Goal: Task Accomplishment & Management: Manage account settings

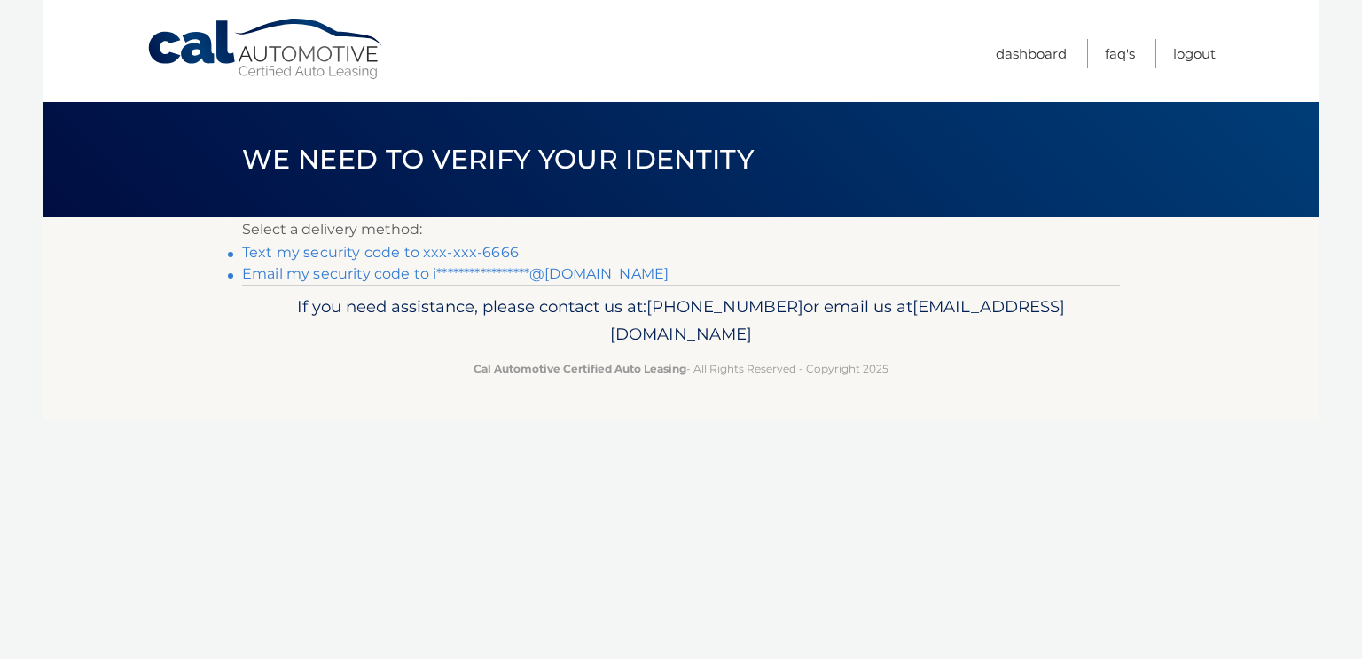
click at [306, 247] on link "Text my security code to xxx-xxx-6666" at bounding box center [380, 252] width 277 height 17
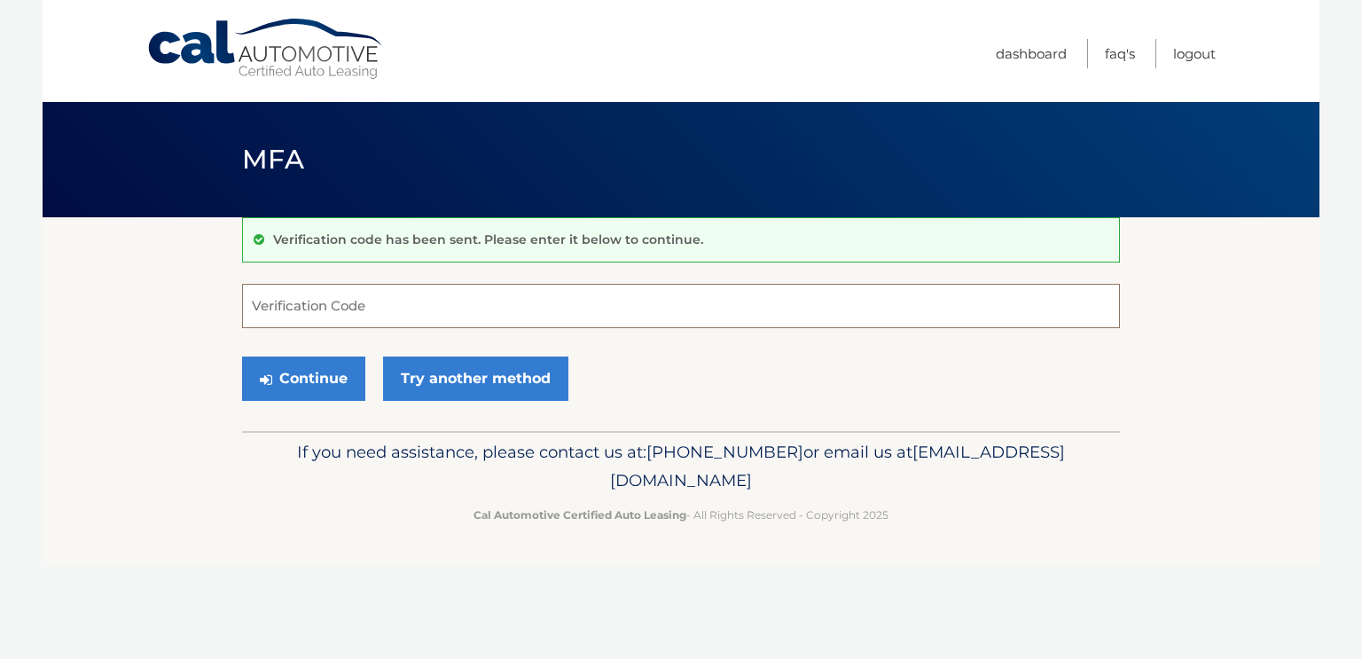
click at [274, 298] on input "Verification Code" at bounding box center [681, 306] width 878 height 44
type input "093058"
click at [290, 383] on button "Continue" at bounding box center [303, 378] width 123 height 44
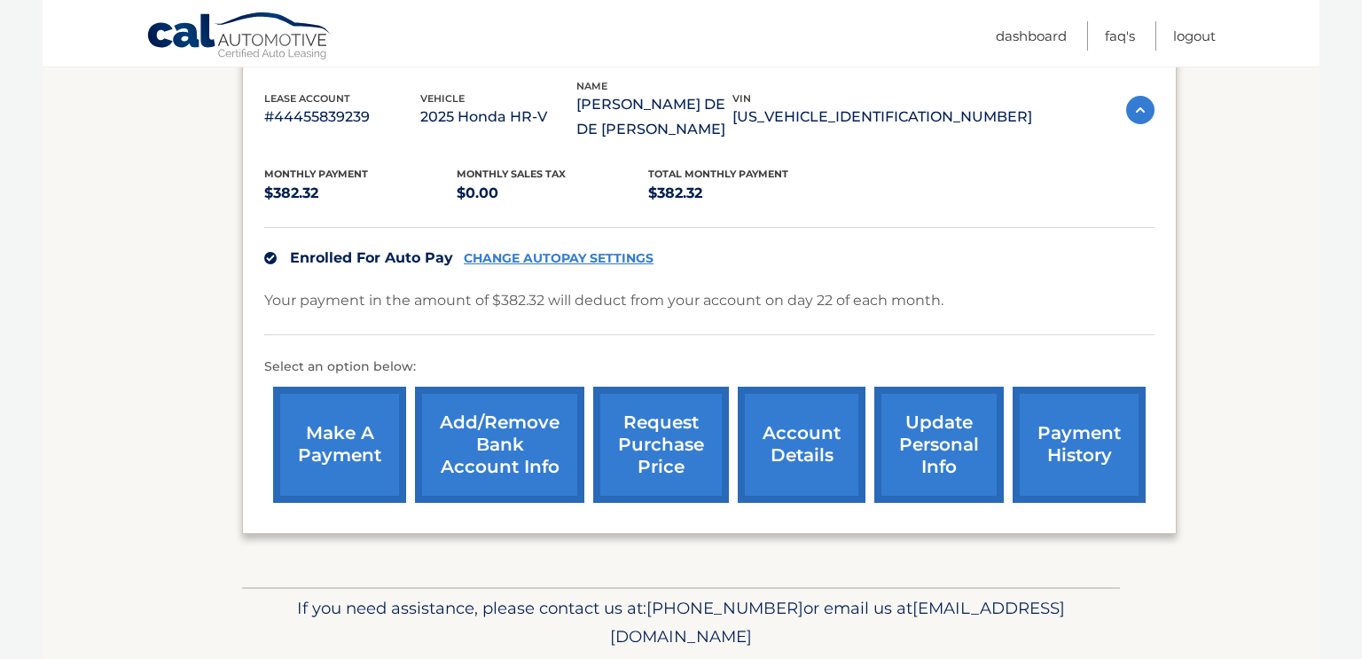
scroll to position [309, 0]
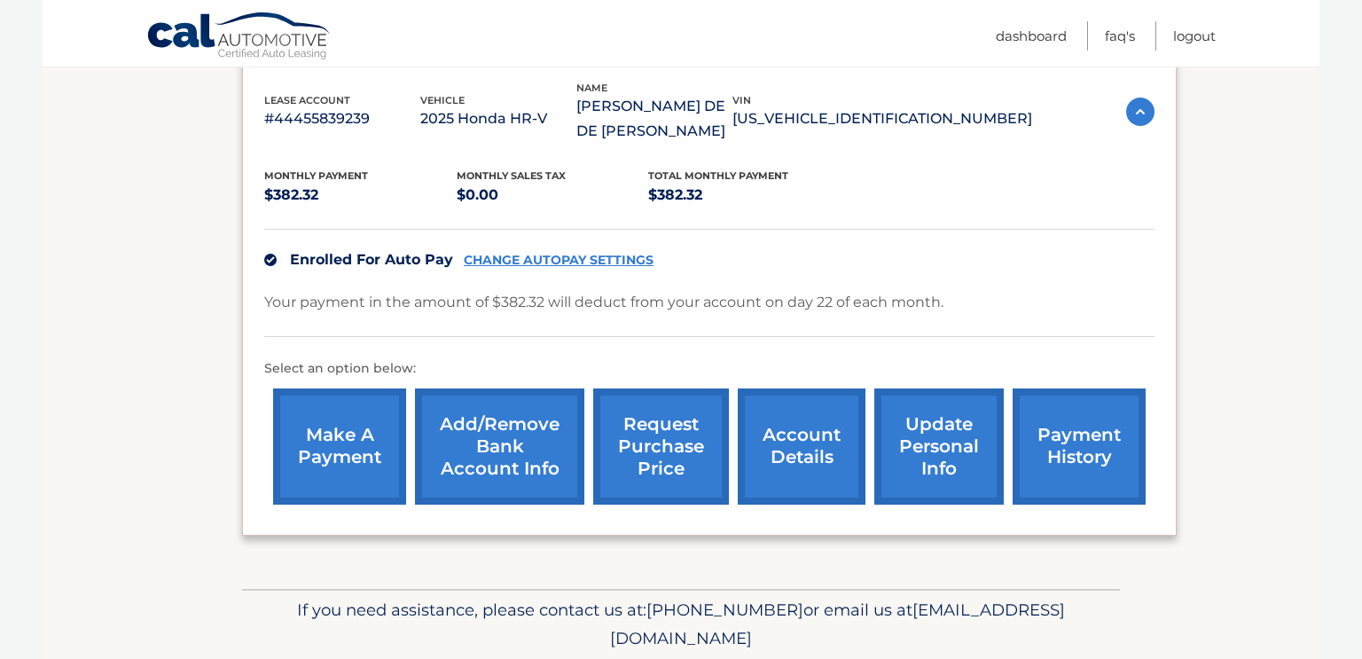
click at [1074, 455] on link "payment history" at bounding box center [1079, 446] width 133 height 116
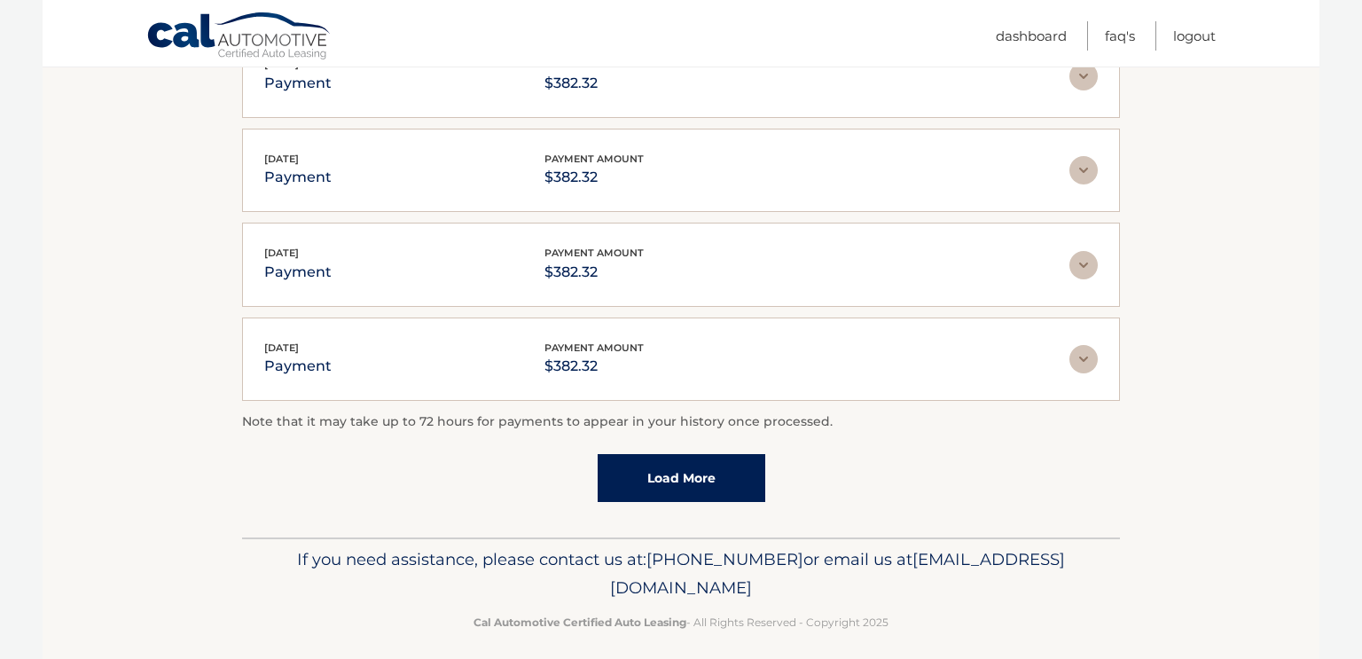
scroll to position [501, 0]
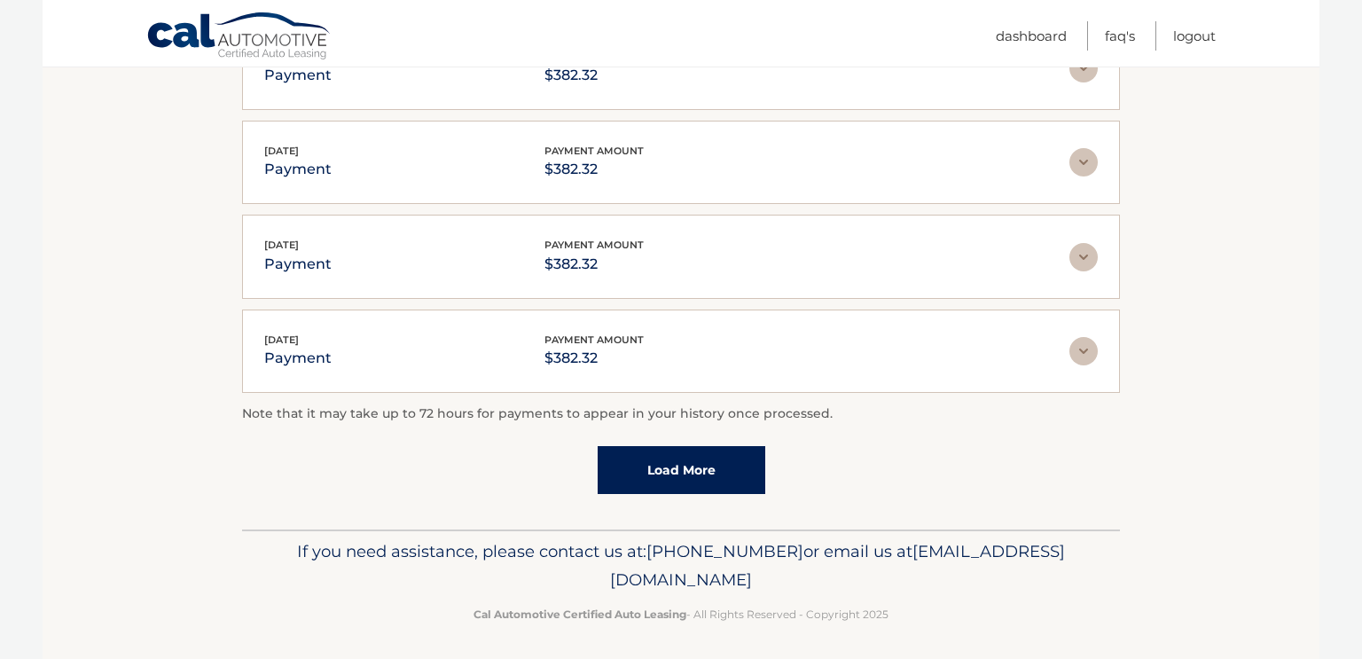
click at [732, 457] on link "Load More" at bounding box center [682, 470] width 168 height 48
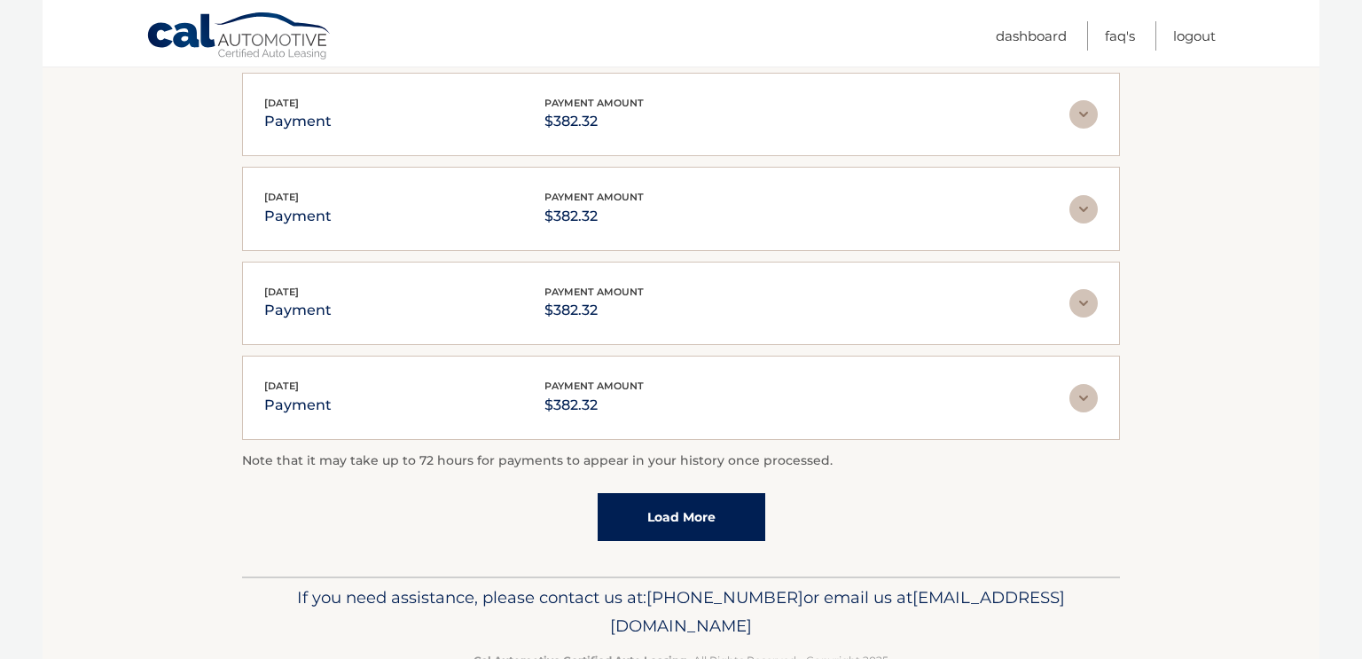
scroll to position [552, 0]
click at [1085, 395] on img at bounding box center [1083, 395] width 28 height 28
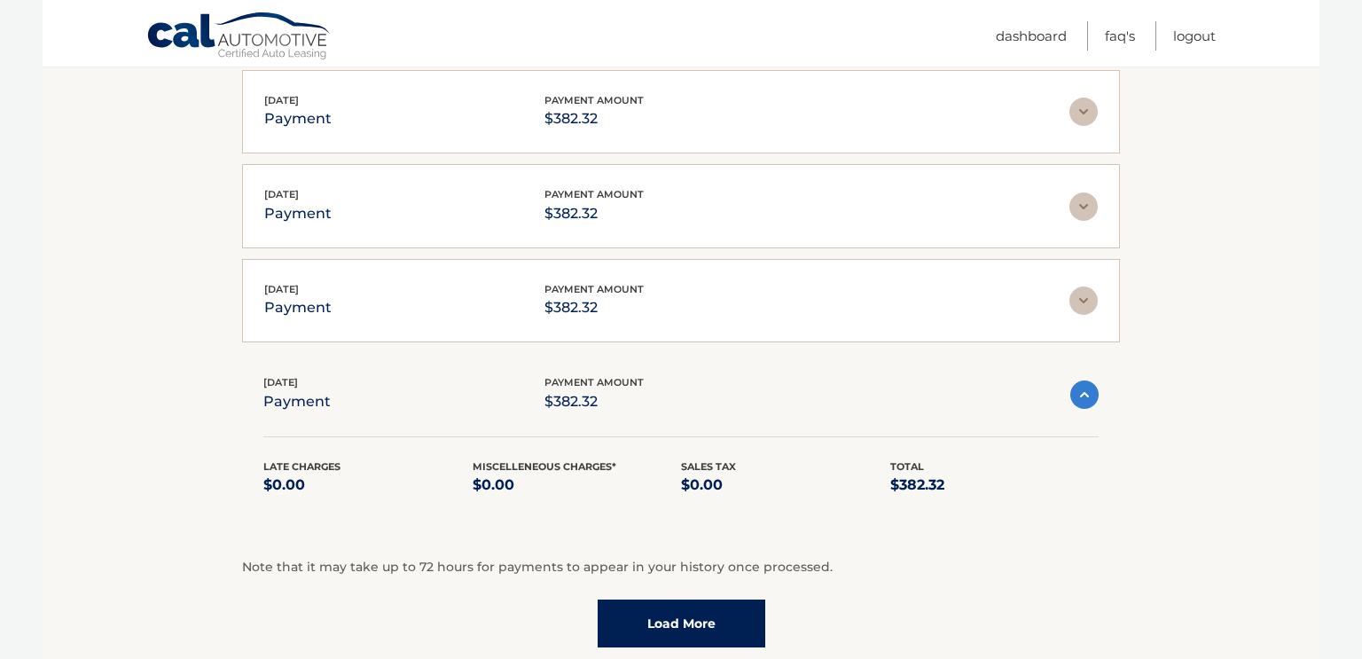
click at [1086, 300] on img at bounding box center [1083, 300] width 28 height 28
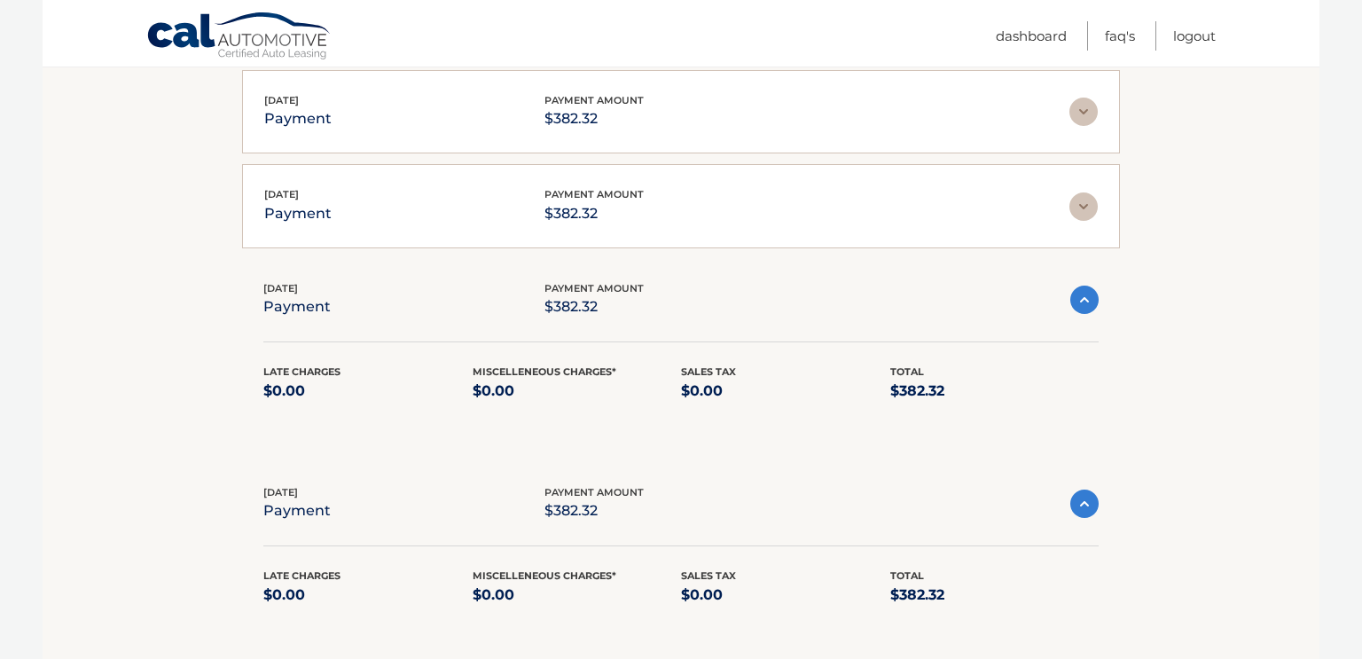
click at [1085, 208] on img at bounding box center [1083, 206] width 28 height 28
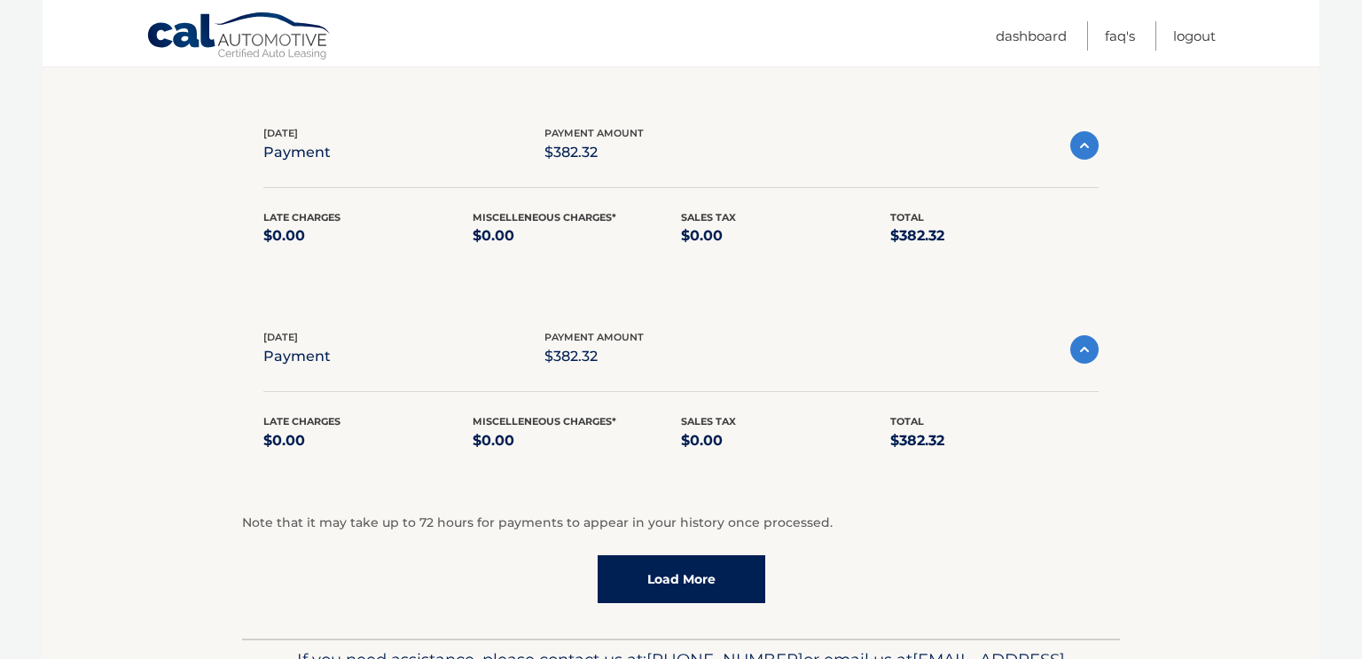
scroll to position [823, 0]
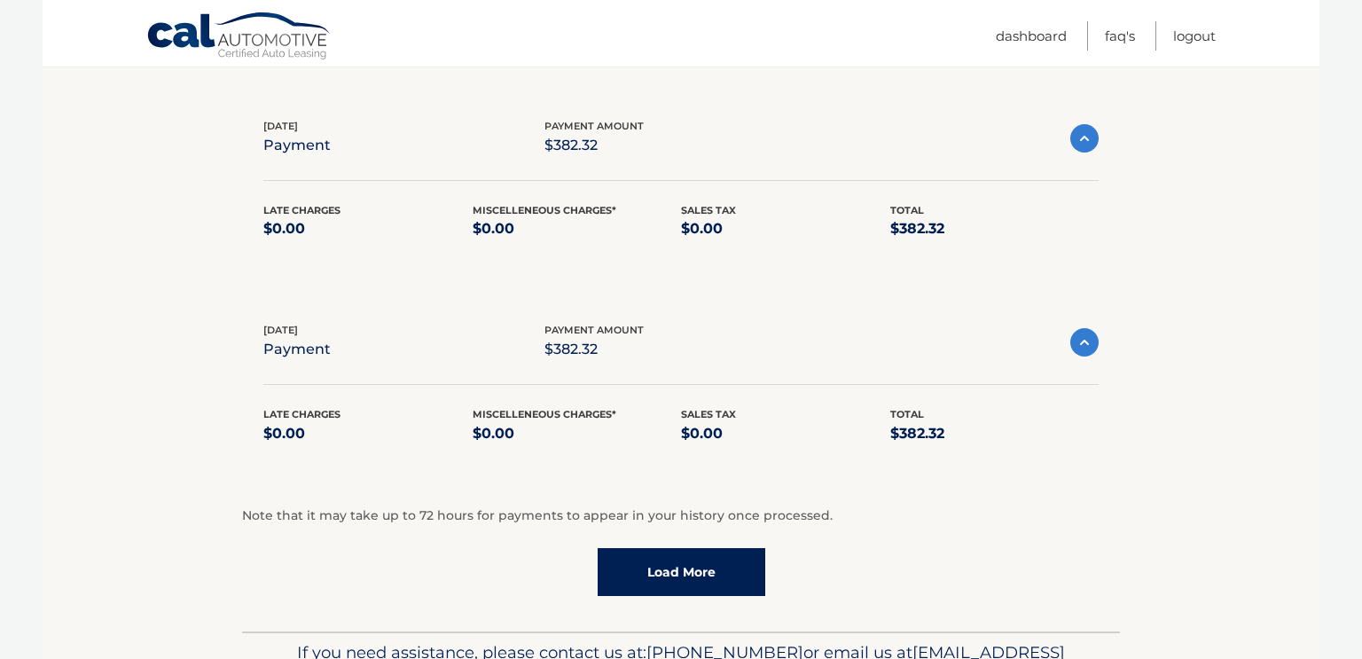
click at [728, 561] on link "Load More" at bounding box center [682, 572] width 168 height 48
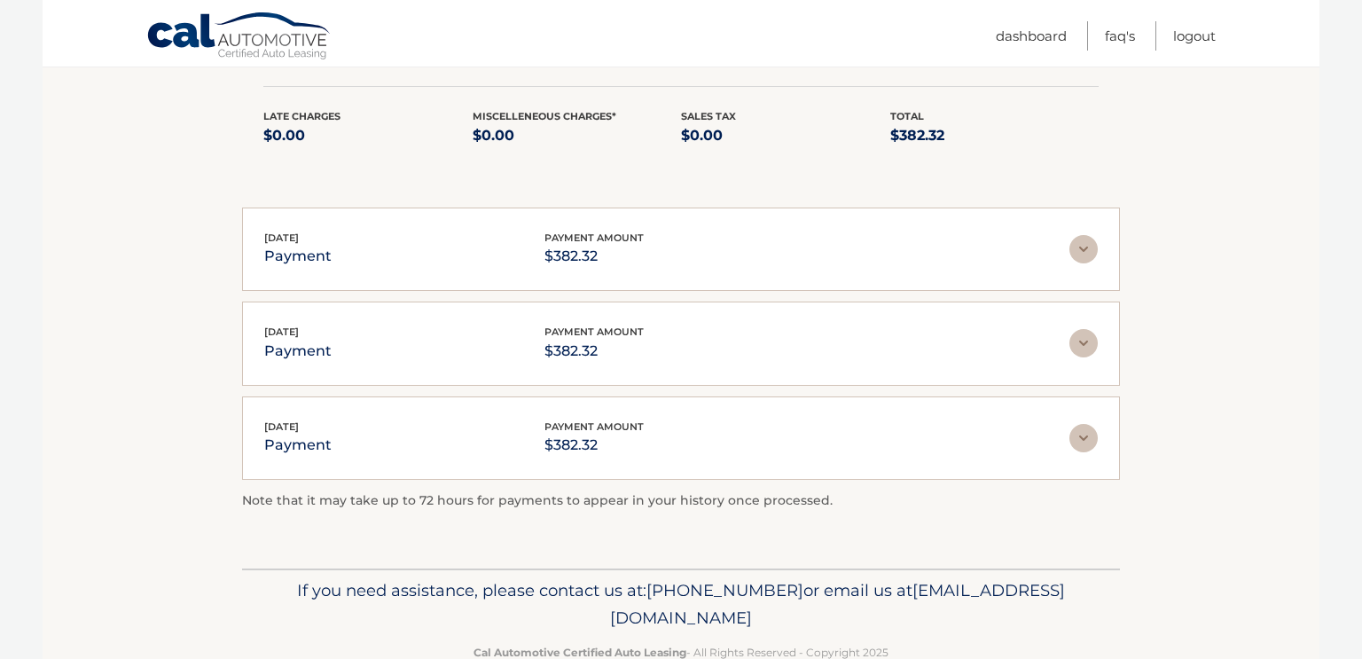
scroll to position [1128, 0]
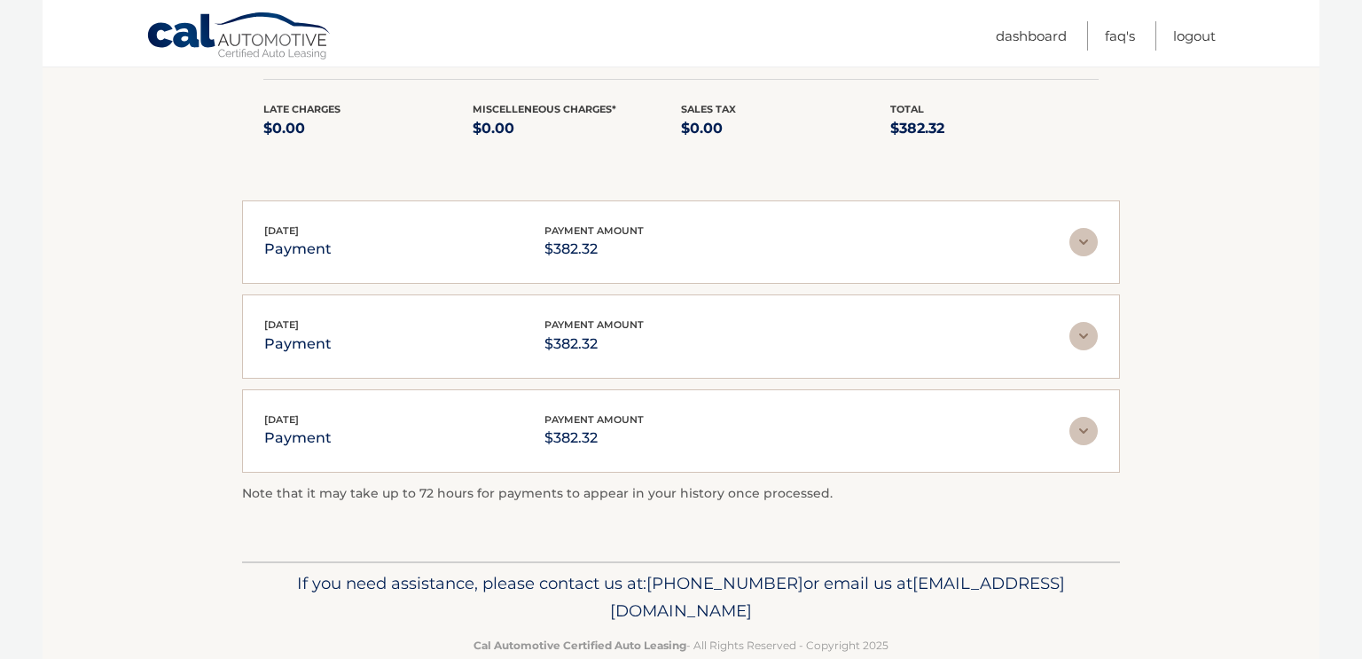
click at [1080, 234] on img at bounding box center [1083, 242] width 28 height 28
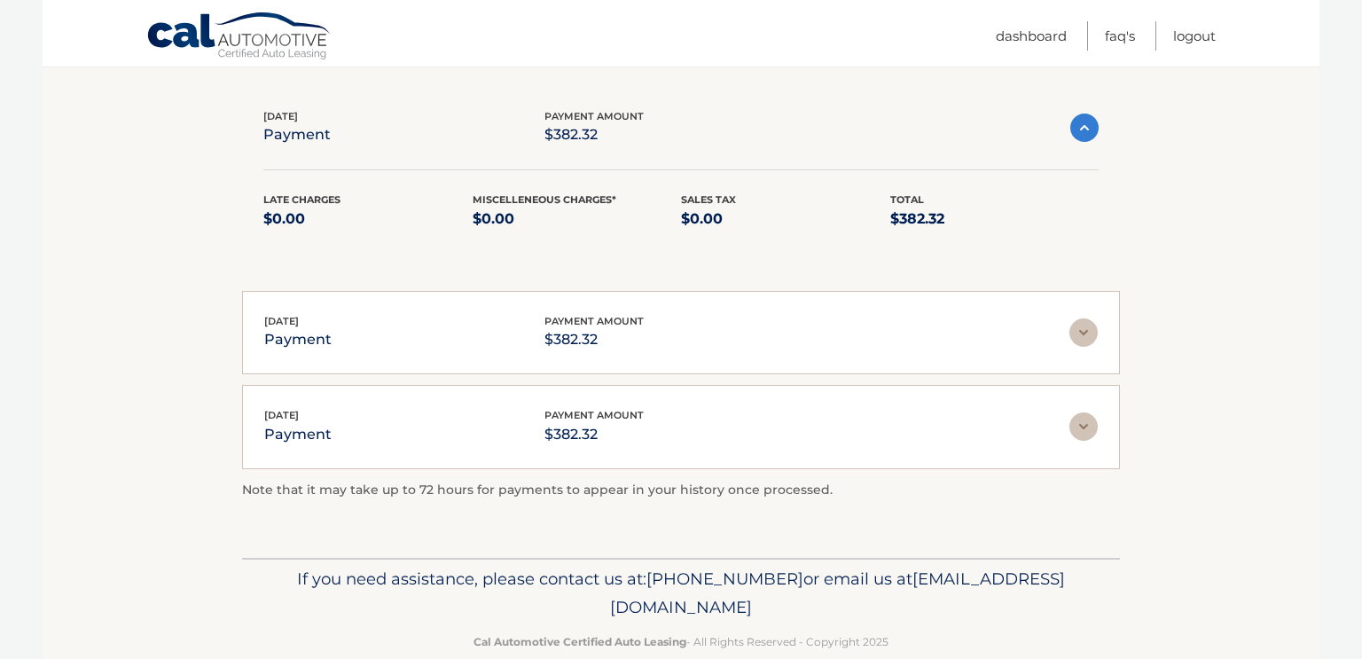
scroll to position [1266, 0]
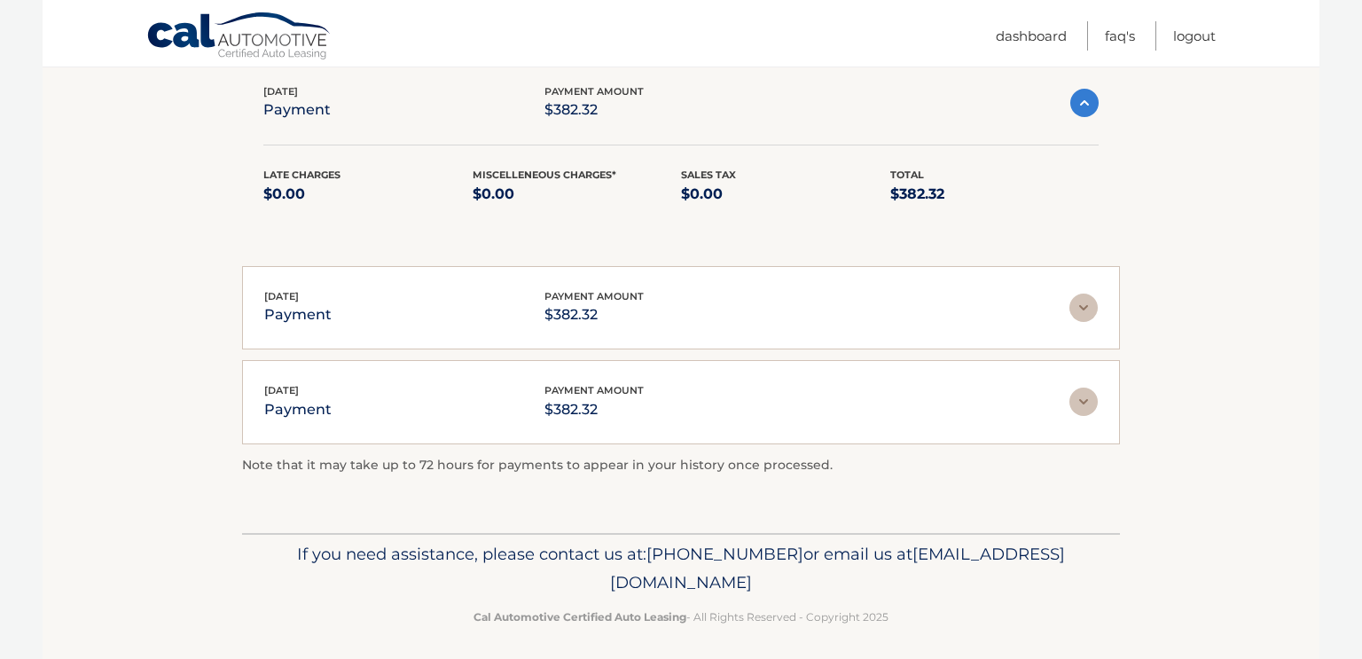
click at [1077, 305] on img at bounding box center [1083, 308] width 28 height 28
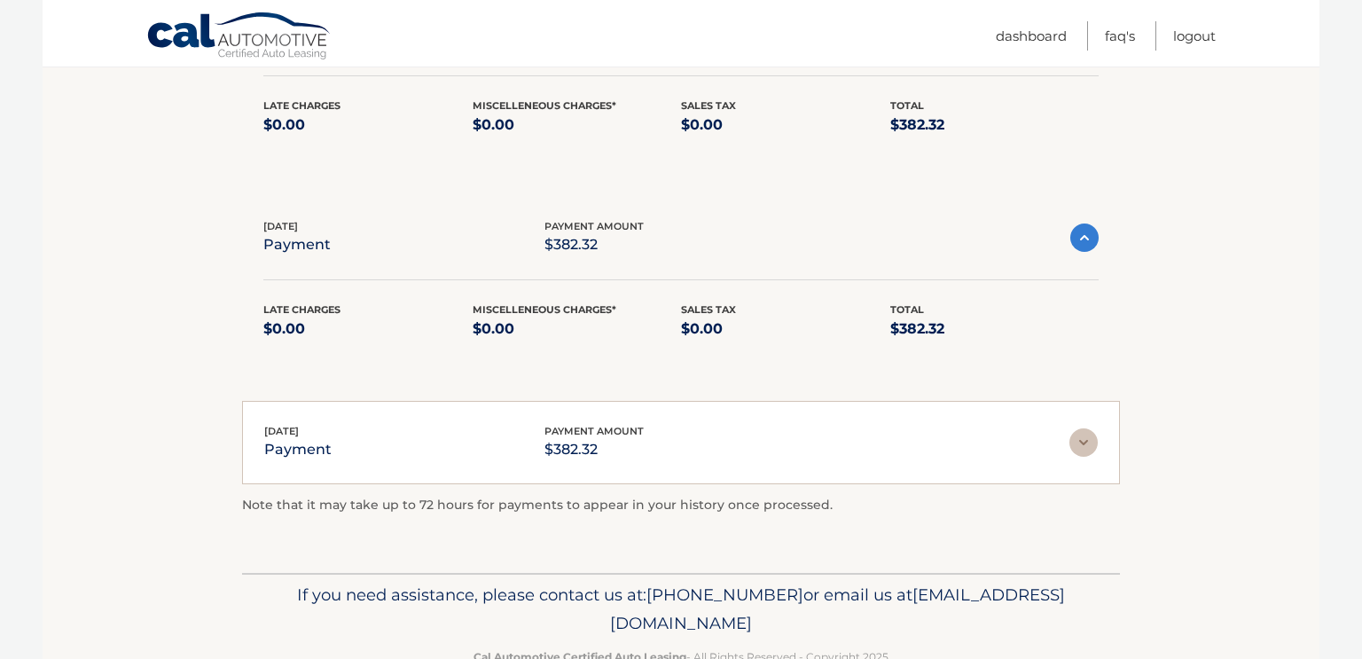
scroll to position [1375, 0]
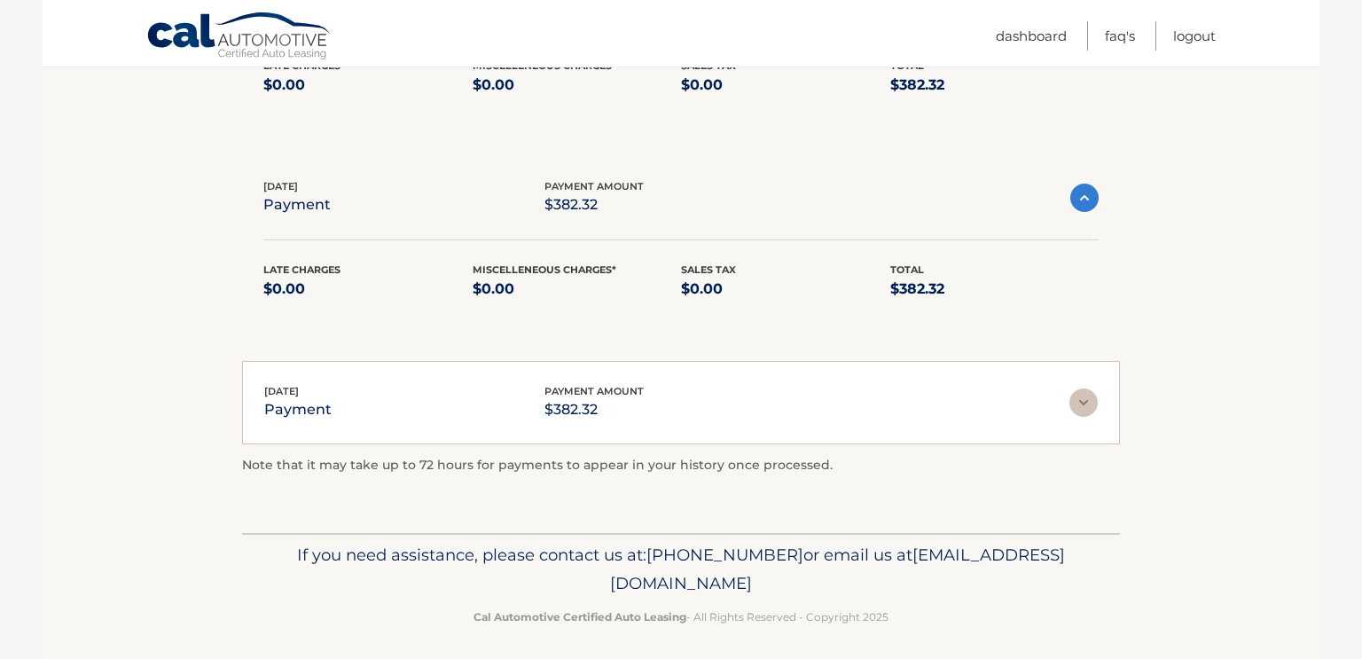
click at [1085, 390] on img at bounding box center [1083, 402] width 28 height 28
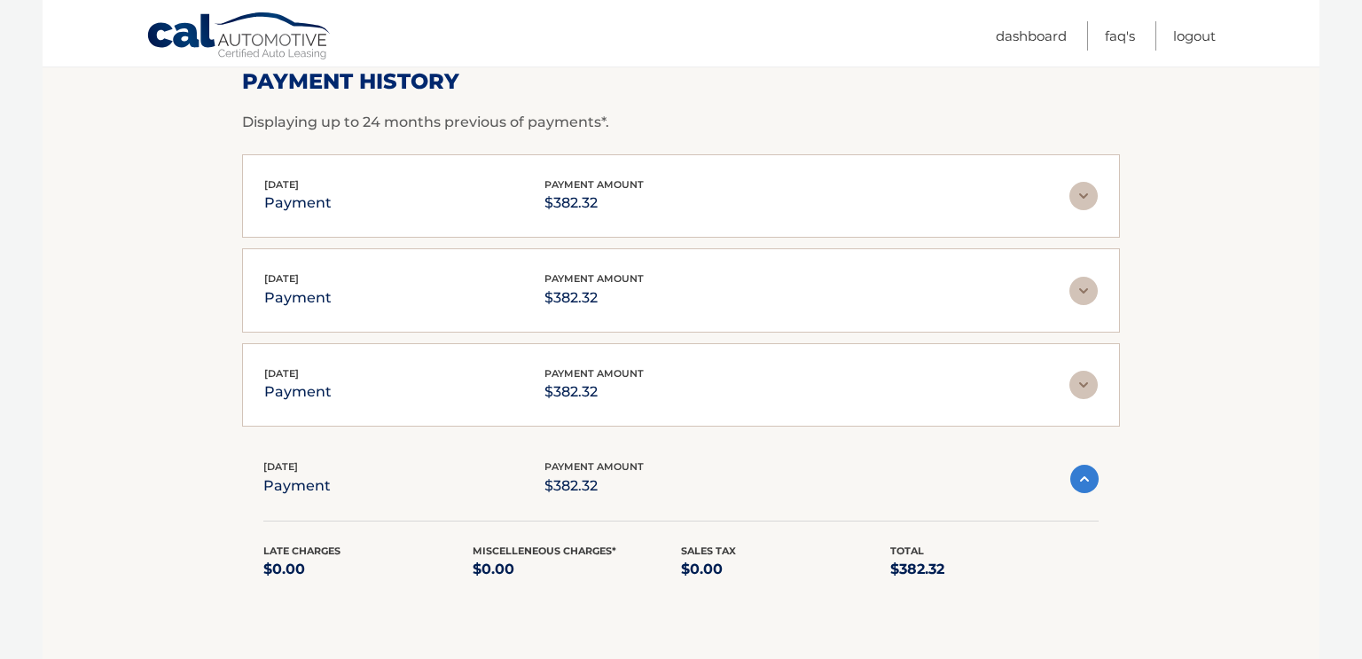
scroll to position [276, 0]
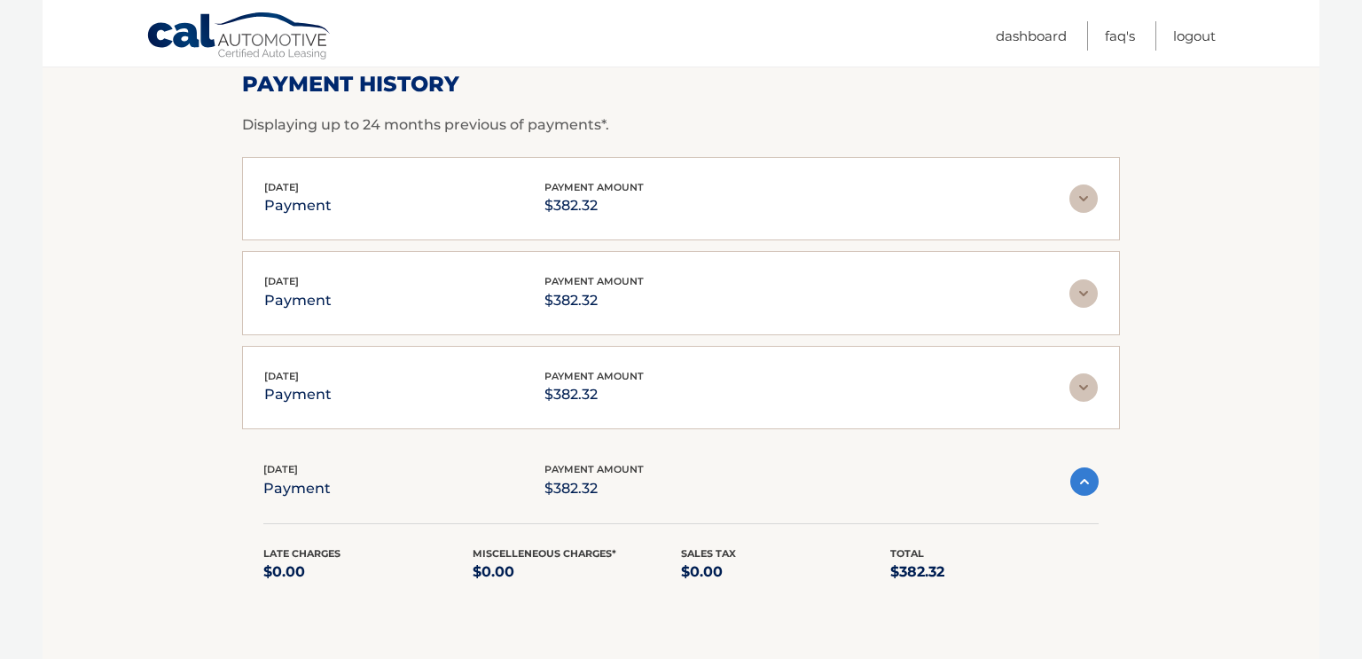
click at [1084, 391] on img at bounding box center [1083, 387] width 28 height 28
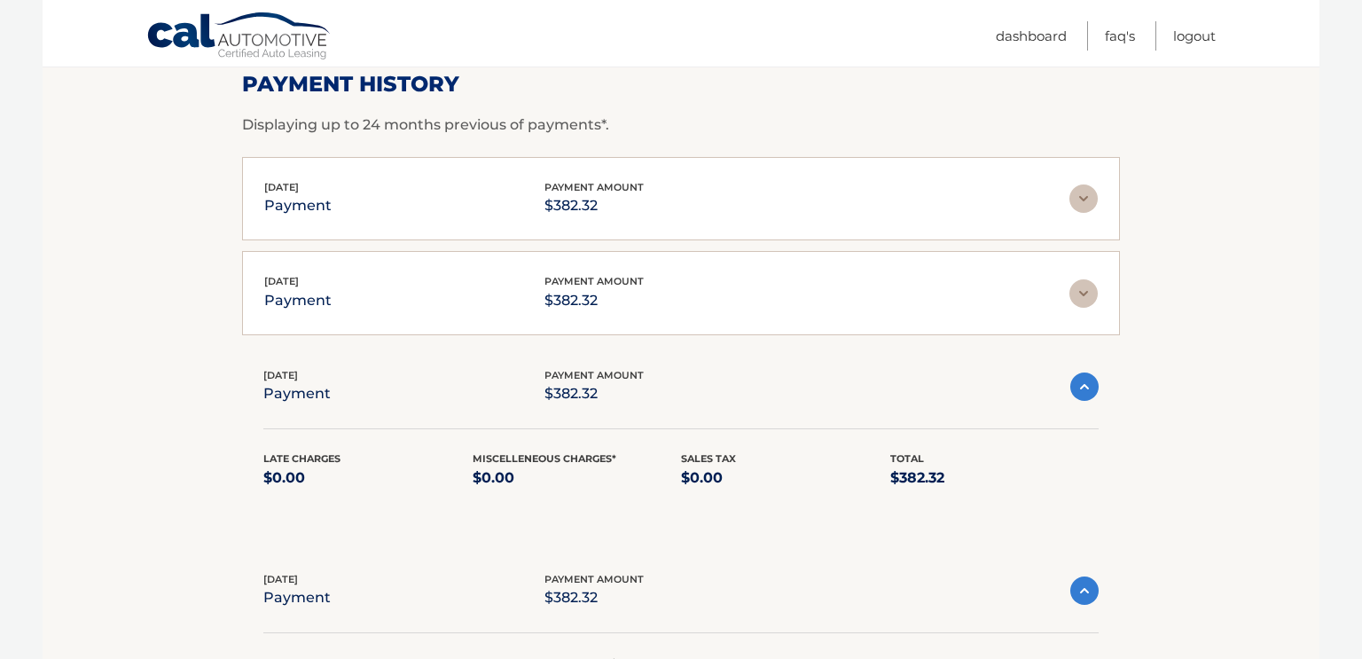
click at [1081, 303] on img at bounding box center [1083, 293] width 28 height 28
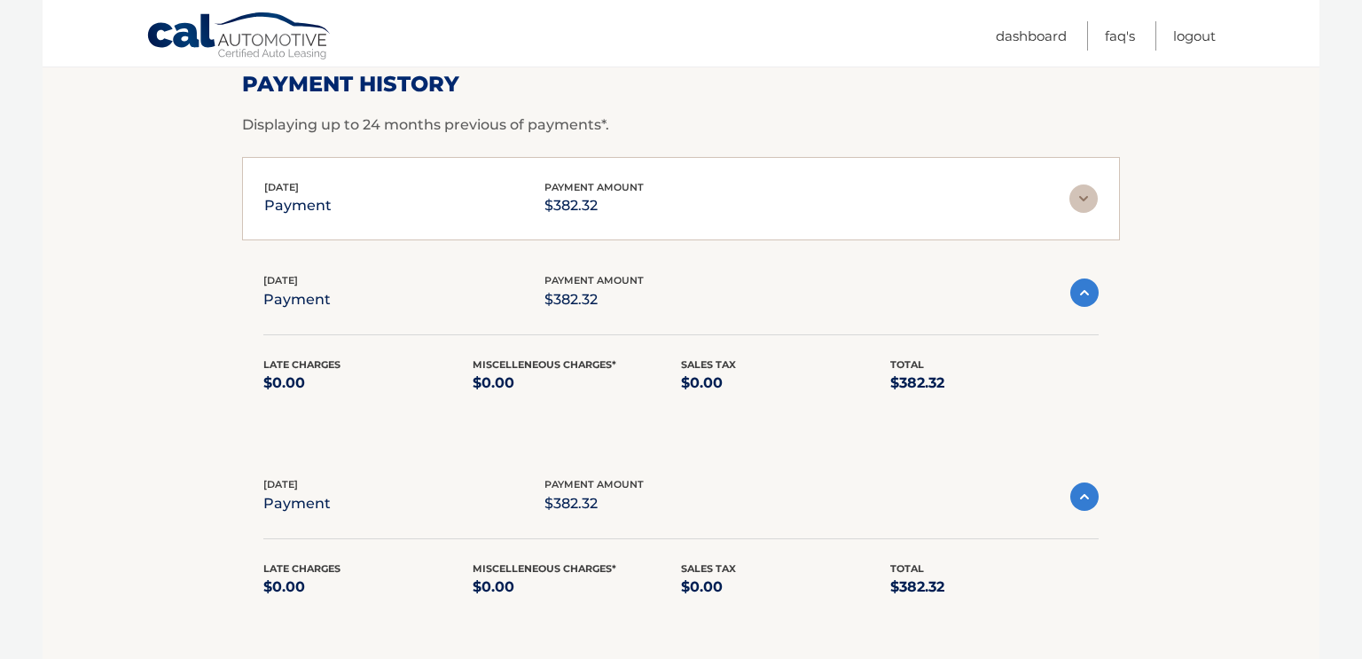
click at [1096, 198] on img at bounding box center [1083, 198] width 28 height 28
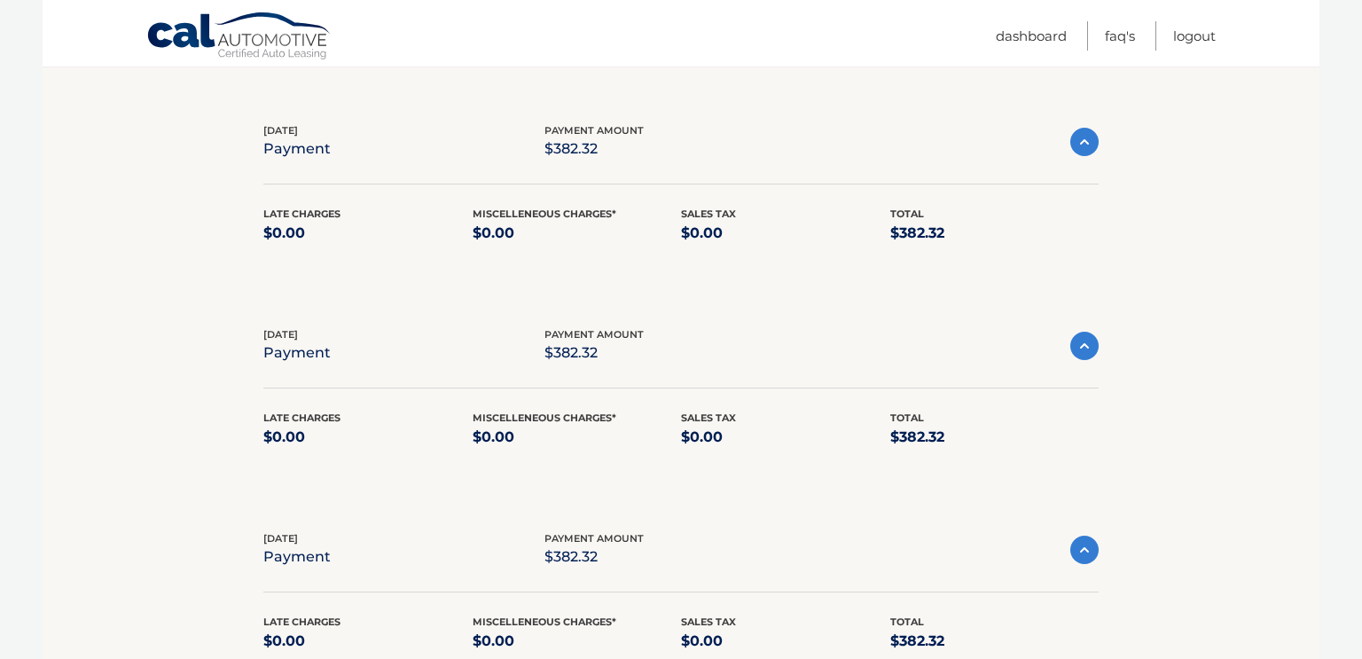
scroll to position [0, 0]
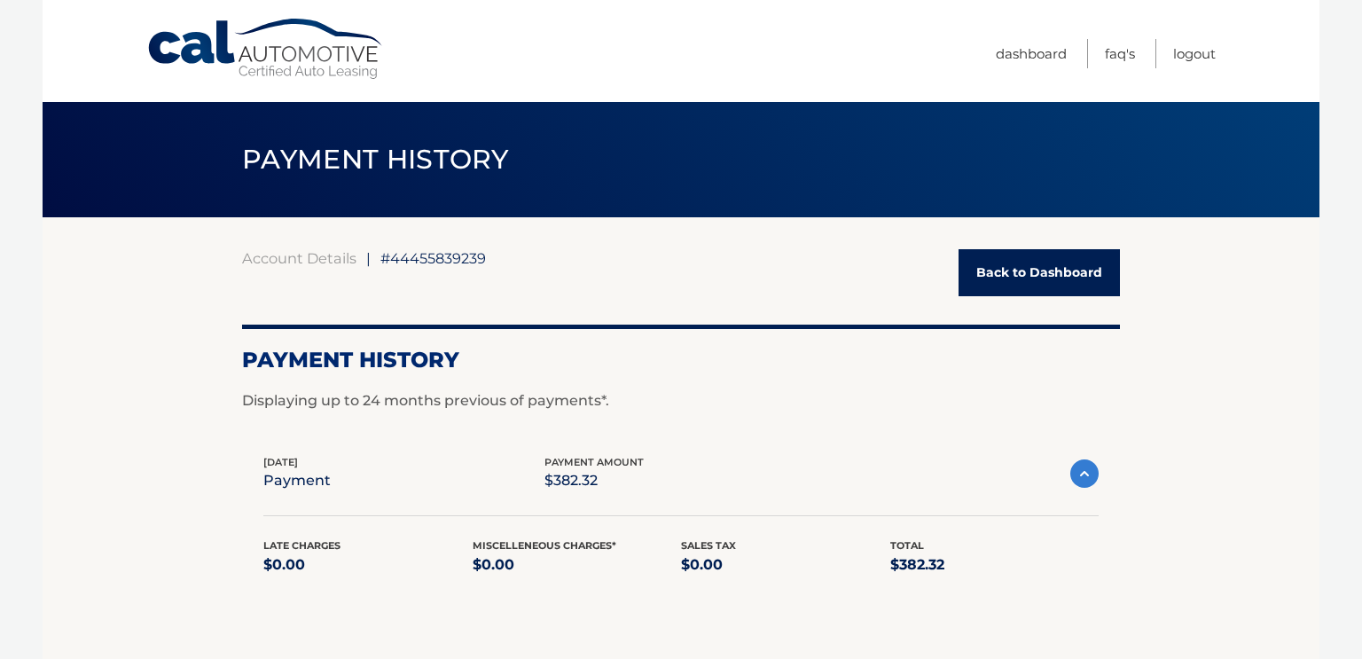
click at [1014, 286] on link "Back to Dashboard" at bounding box center [1039, 272] width 161 height 47
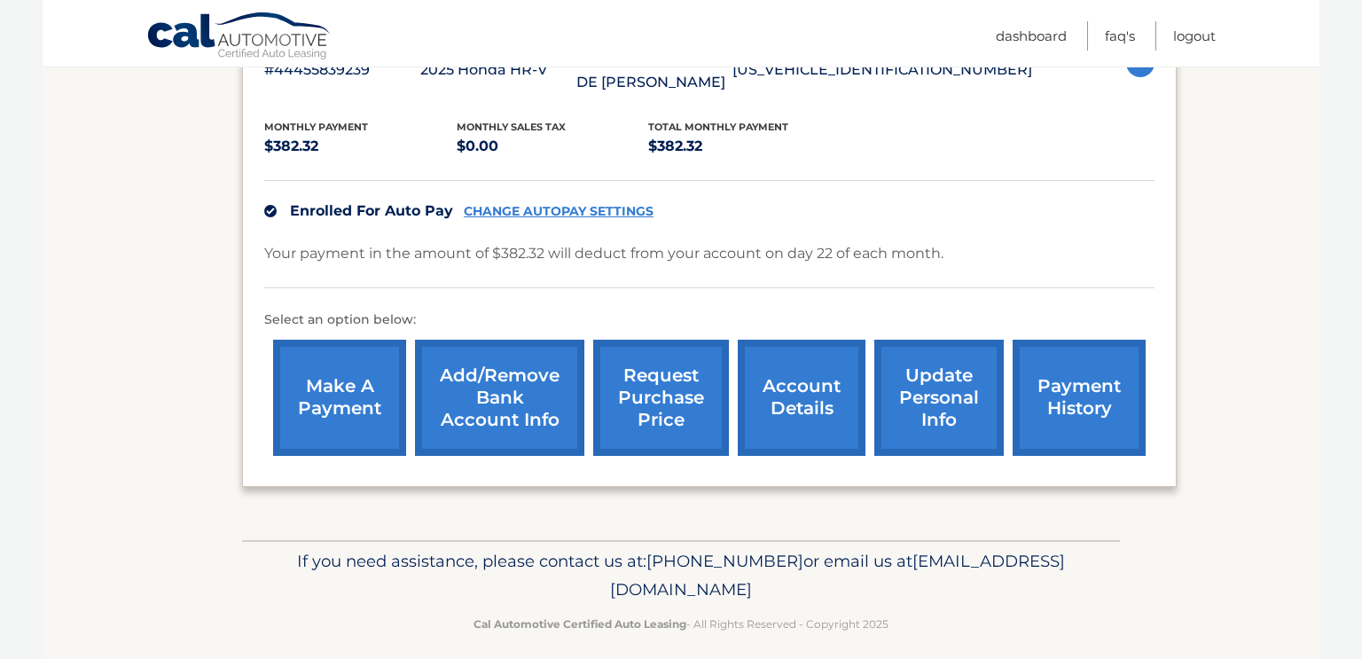
scroll to position [364, 0]
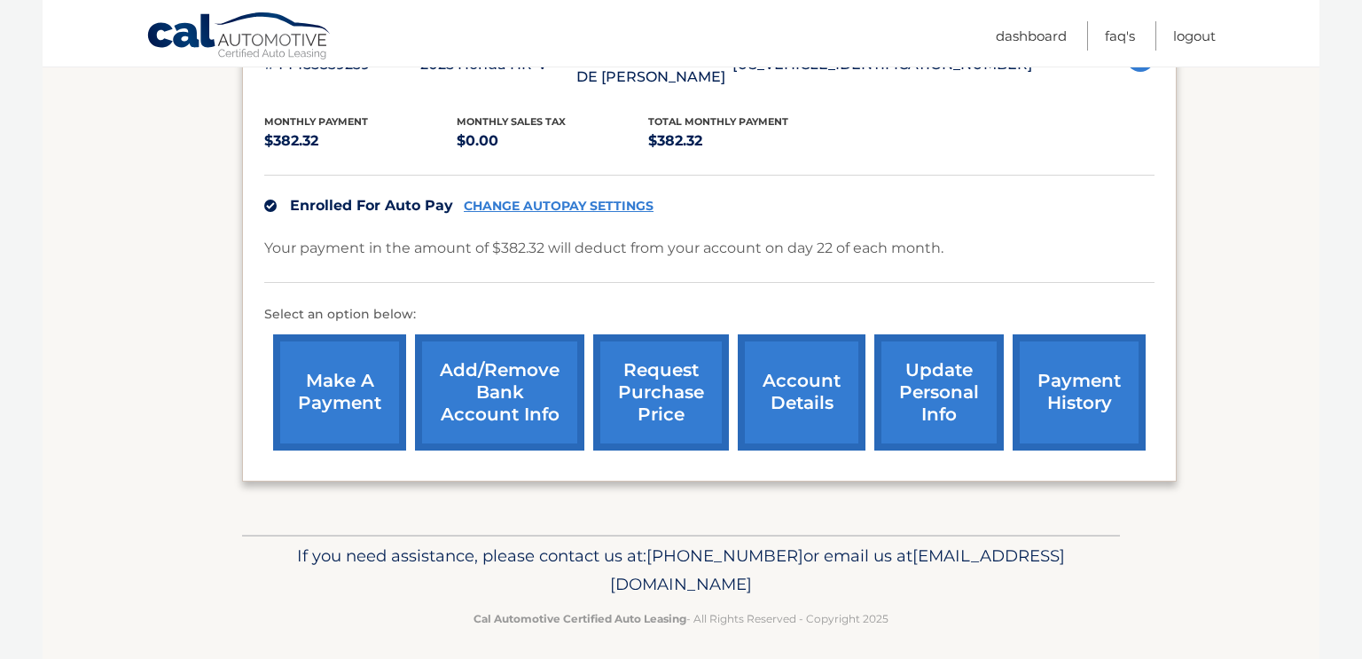
click at [1100, 391] on link "payment history" at bounding box center [1079, 392] width 133 height 116
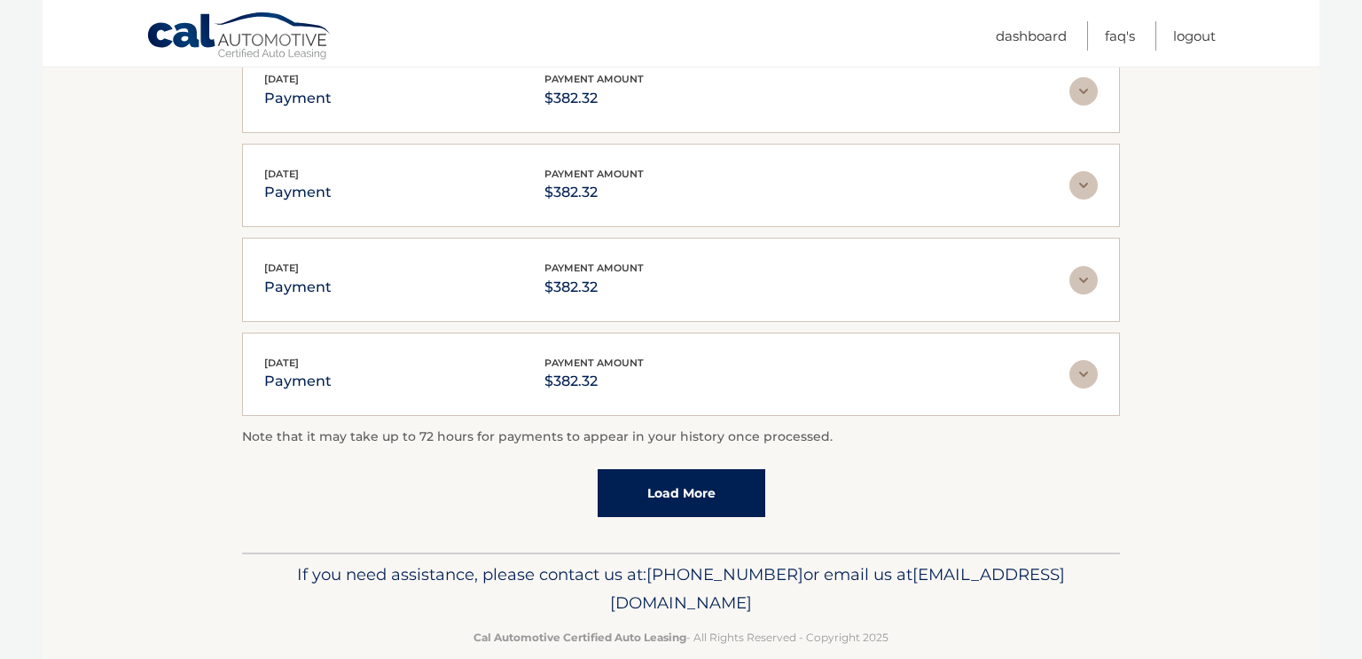
scroll to position [501, 0]
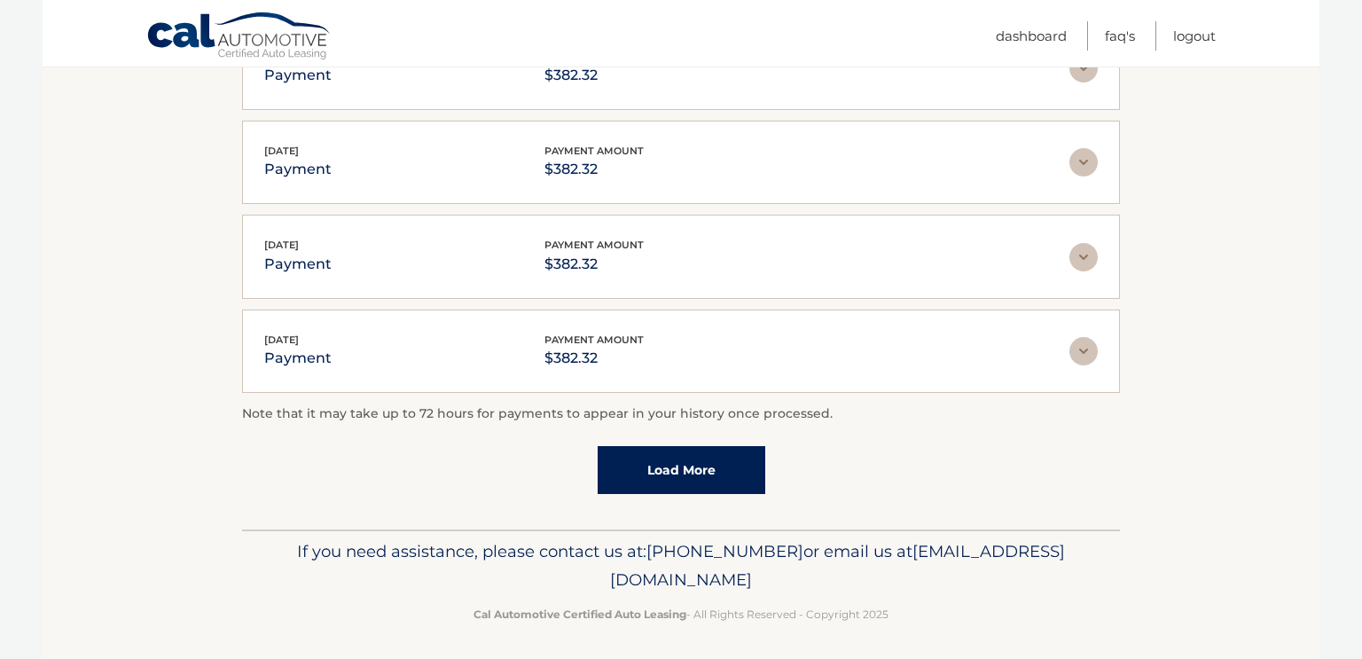
click at [709, 474] on link "Load More" at bounding box center [682, 470] width 168 height 48
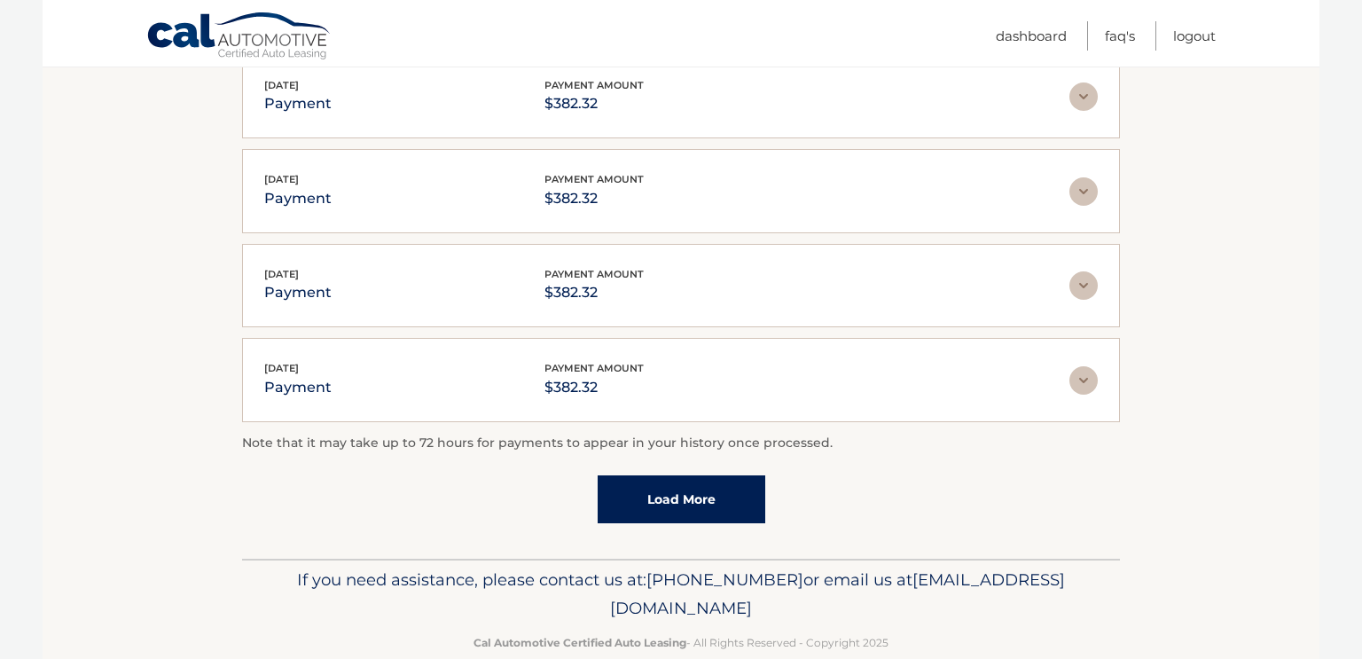
scroll to position [595, 0]
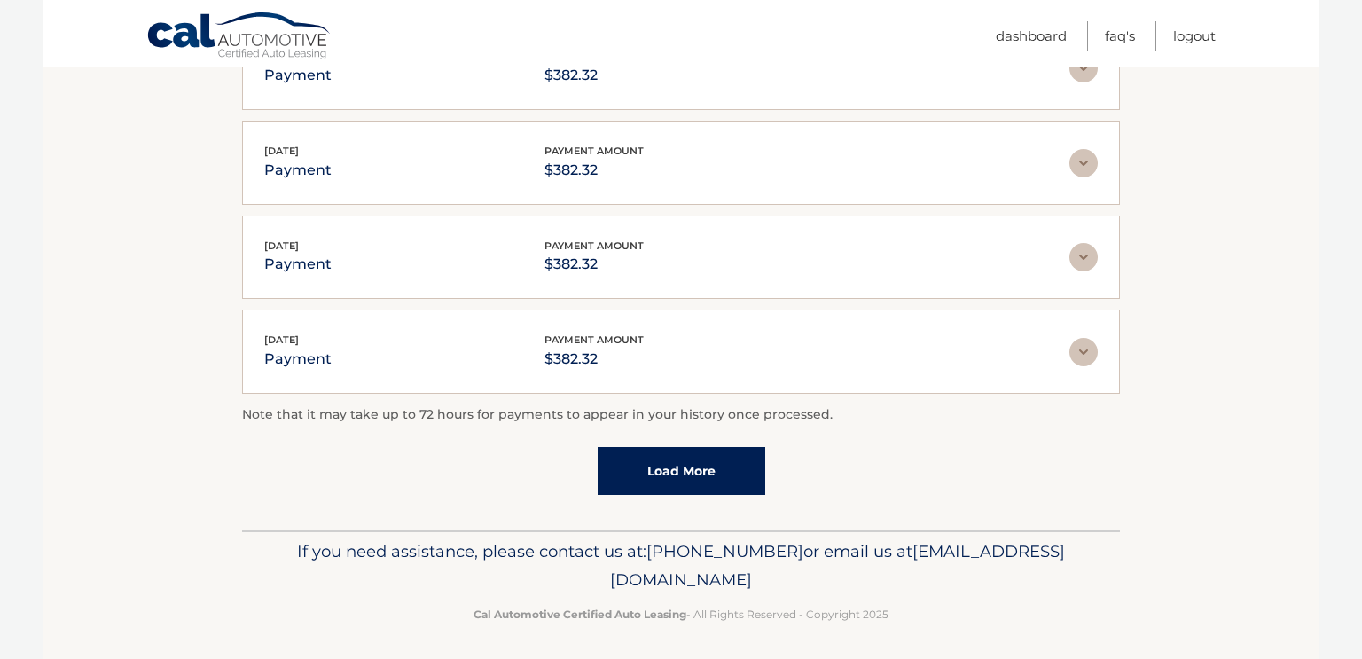
click at [735, 459] on link "Load More" at bounding box center [682, 471] width 168 height 48
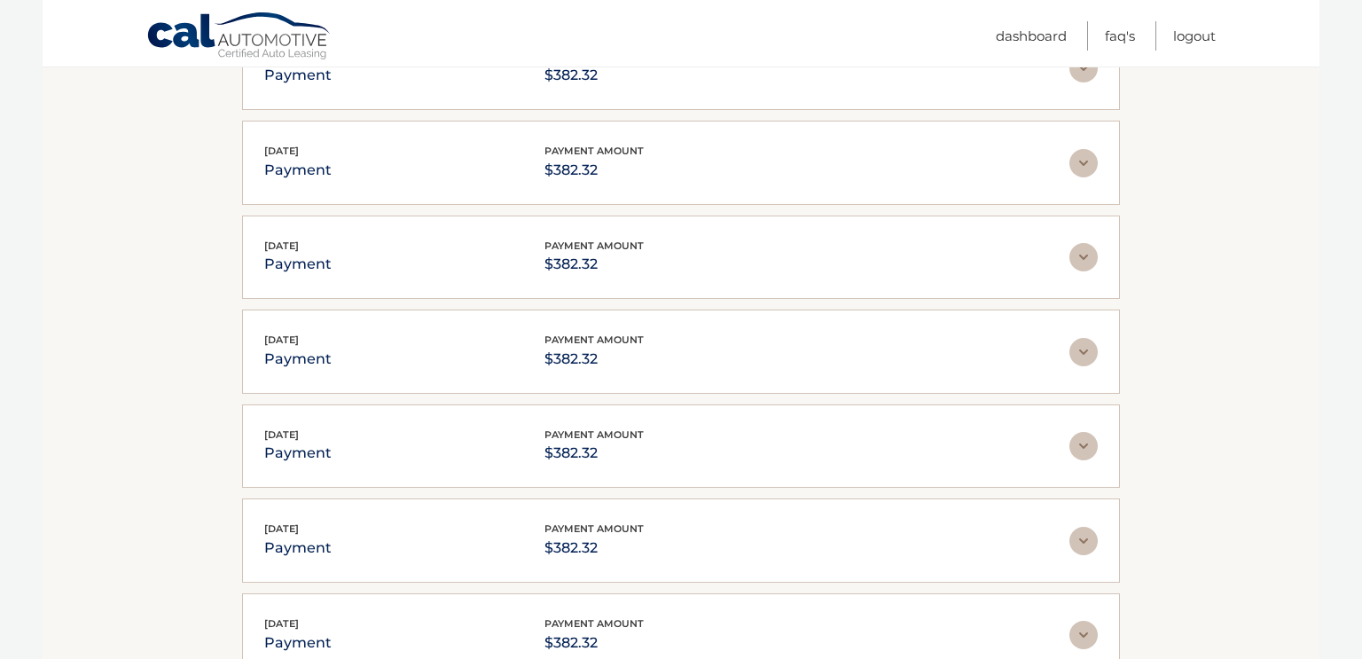
scroll to position [828, 0]
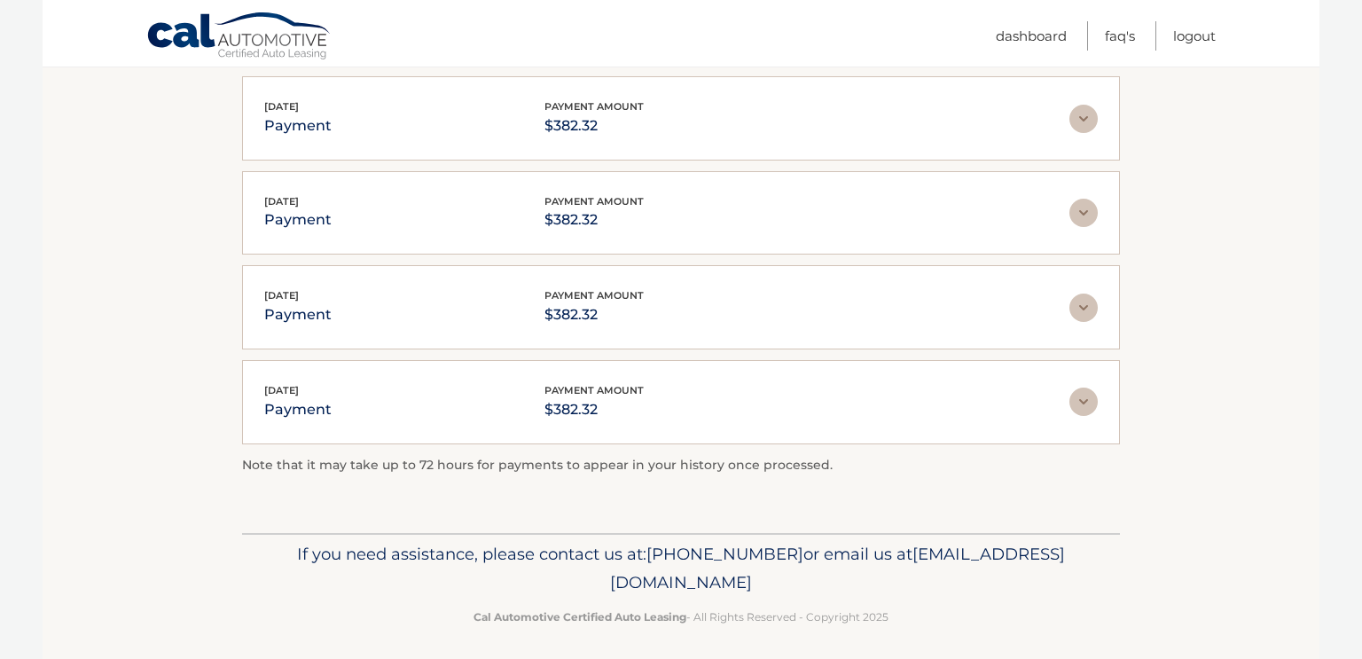
click at [1083, 395] on img at bounding box center [1083, 402] width 28 height 28
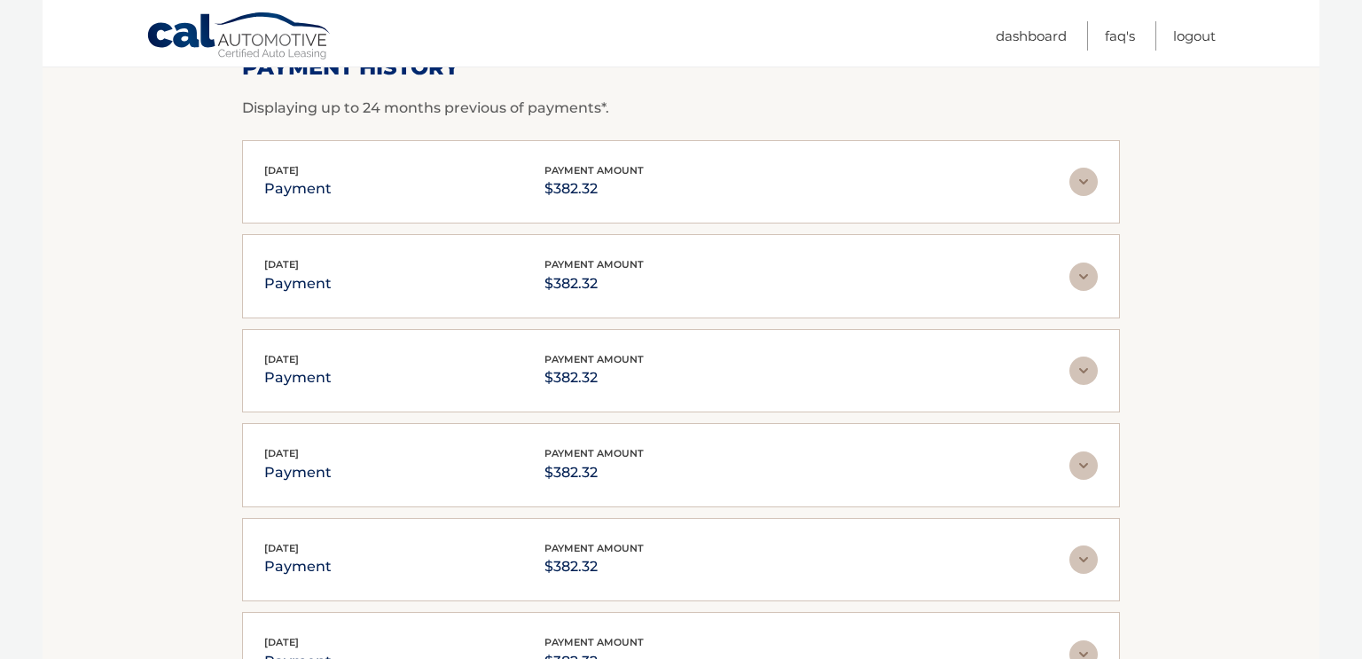
scroll to position [0, 0]
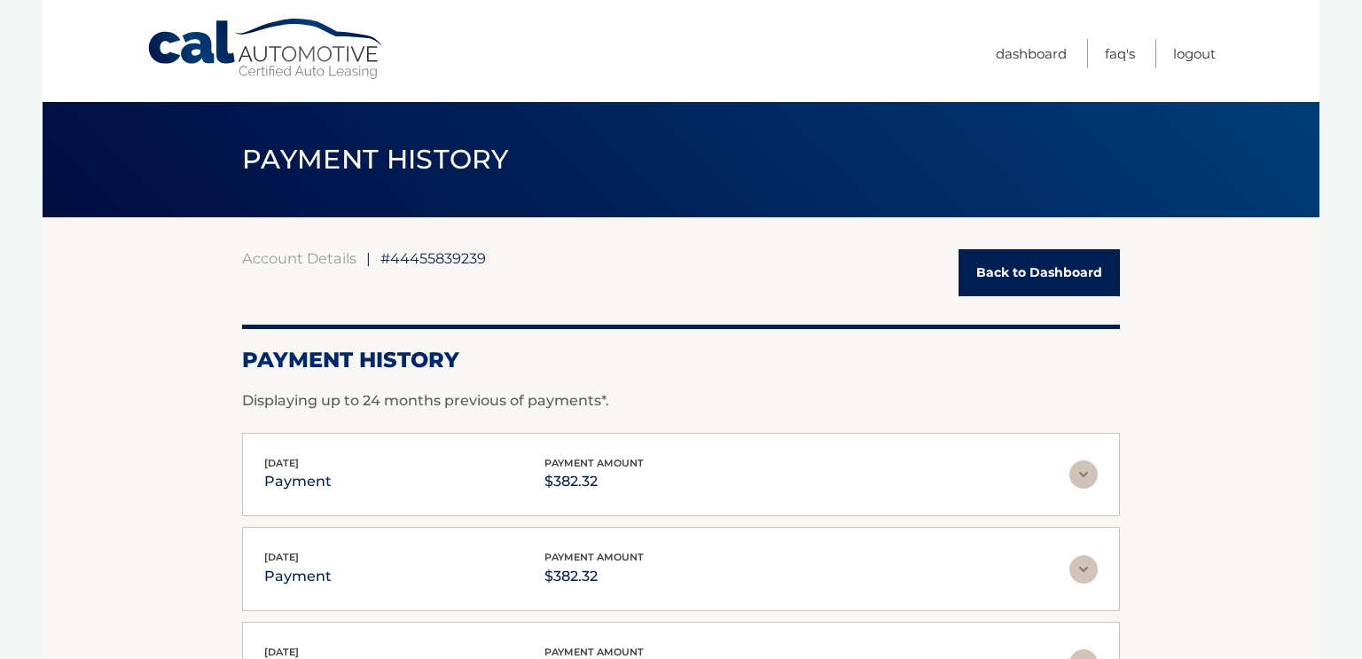
click at [1025, 267] on link "Back to Dashboard" at bounding box center [1039, 272] width 161 height 47
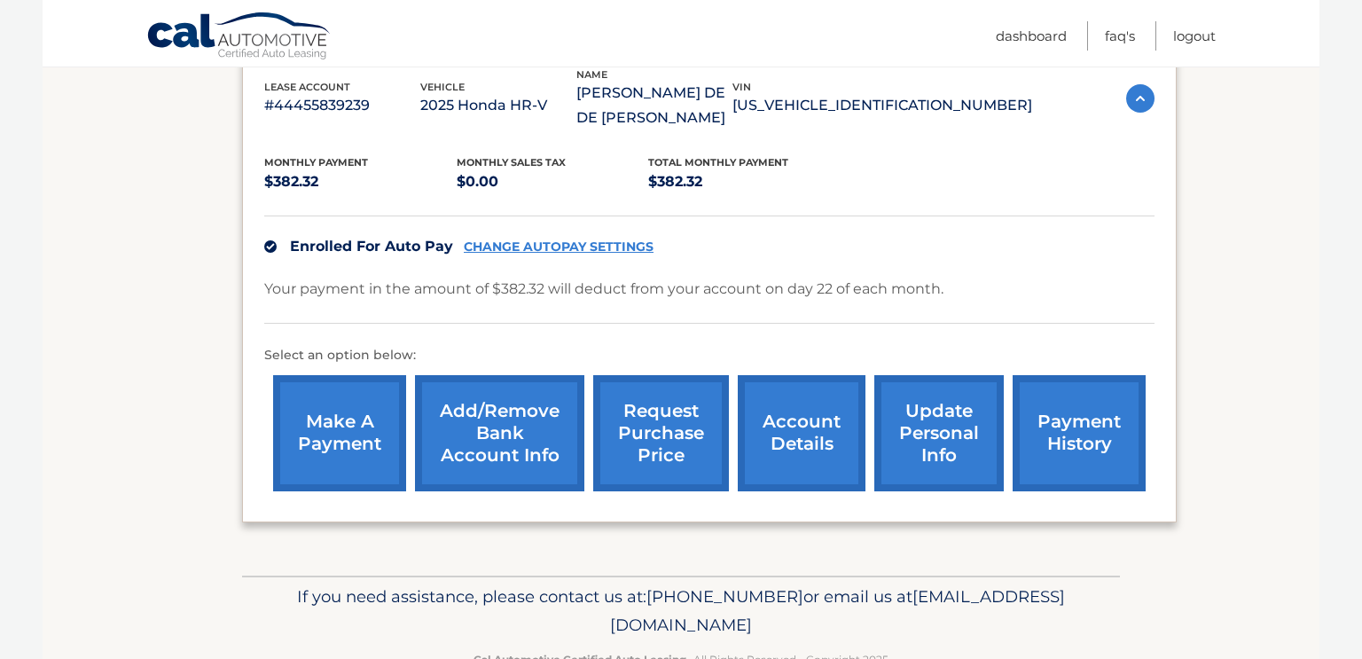
scroll to position [336, 0]
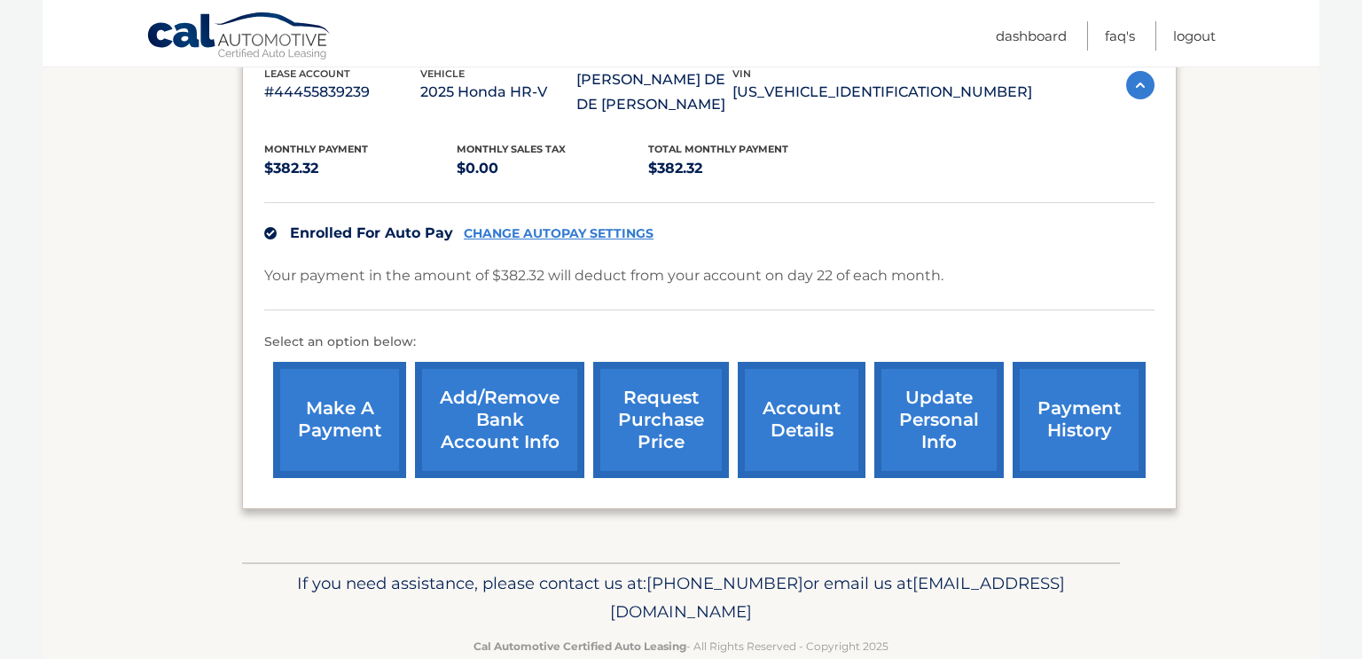
click at [366, 429] on link "make a payment" at bounding box center [339, 420] width 133 height 116
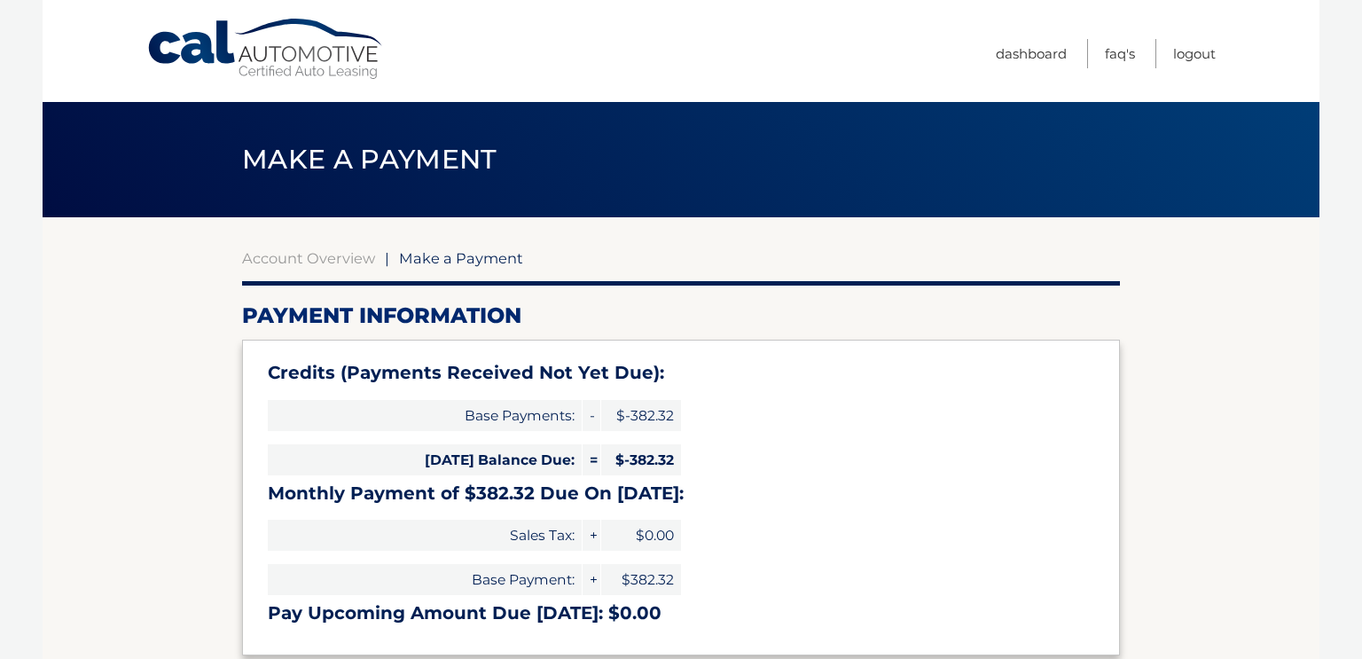
select select "ZDNlMmIyYjEtZjQ0NC00NDc3LThhYTItMTBiNzIzNjhjMzg1"
click at [351, 256] on link "Account Overview" at bounding box center [308, 258] width 133 height 18
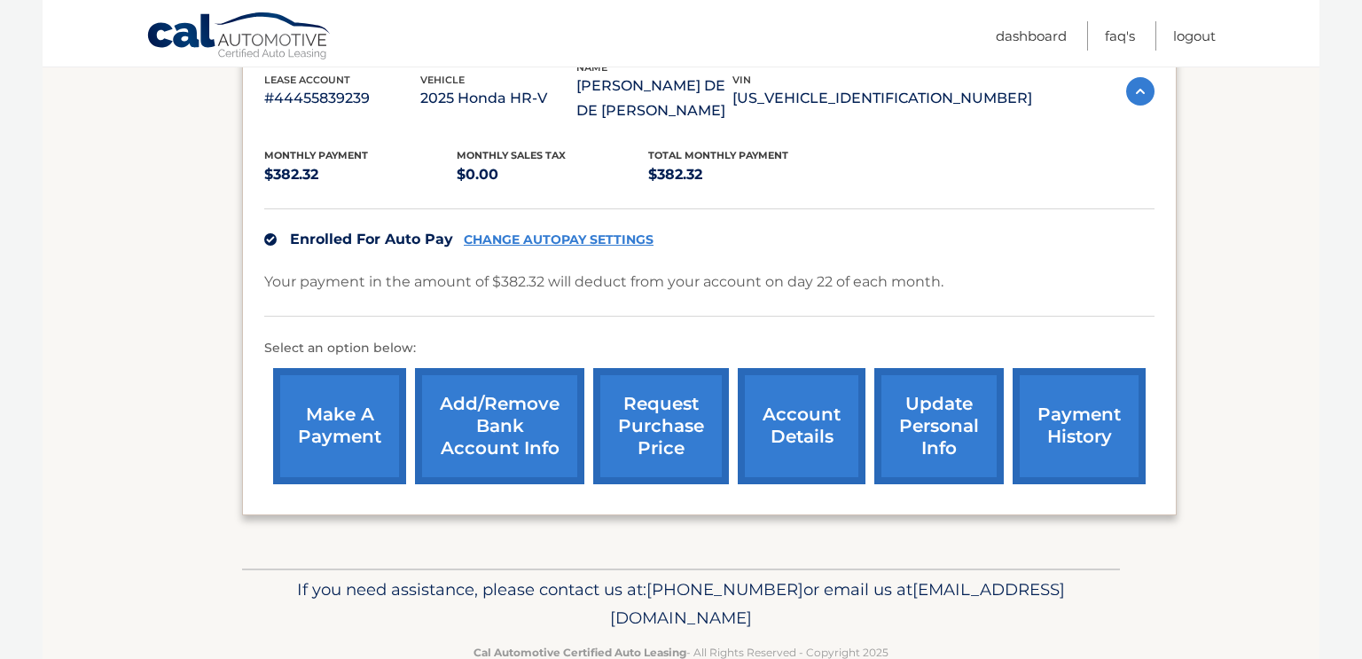
scroll to position [370, 0]
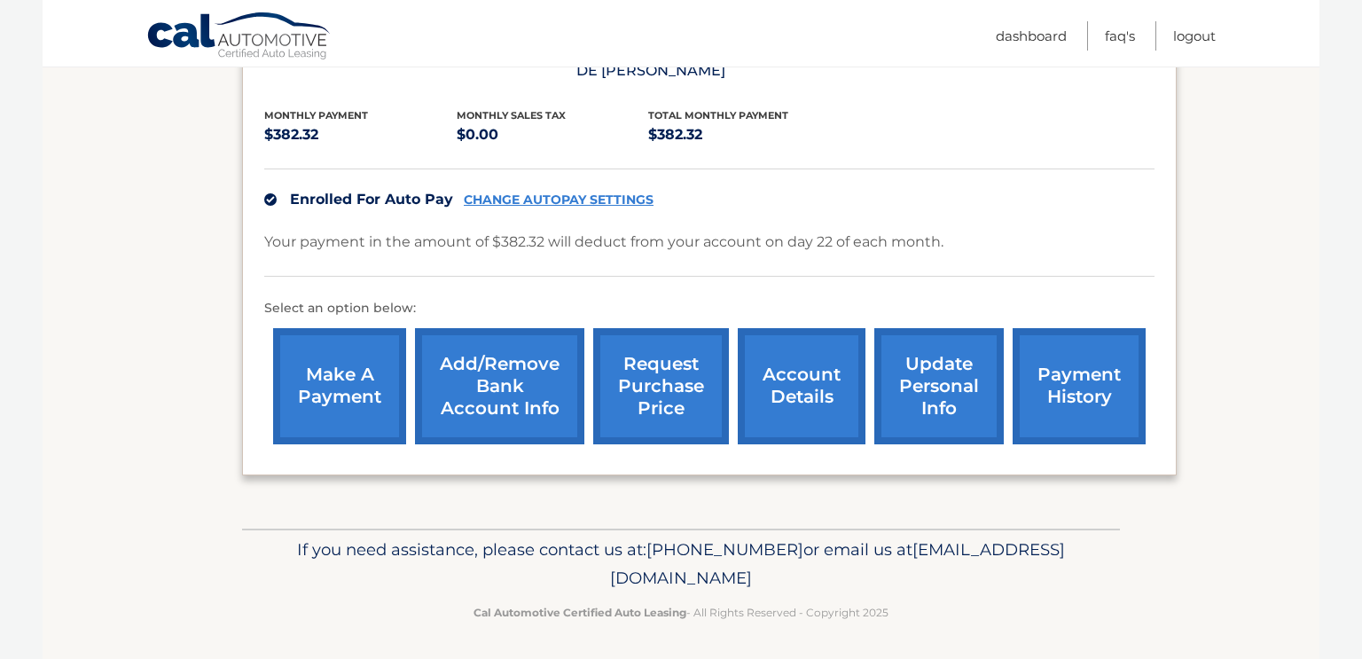
click at [811, 400] on link "account details" at bounding box center [802, 386] width 128 height 116
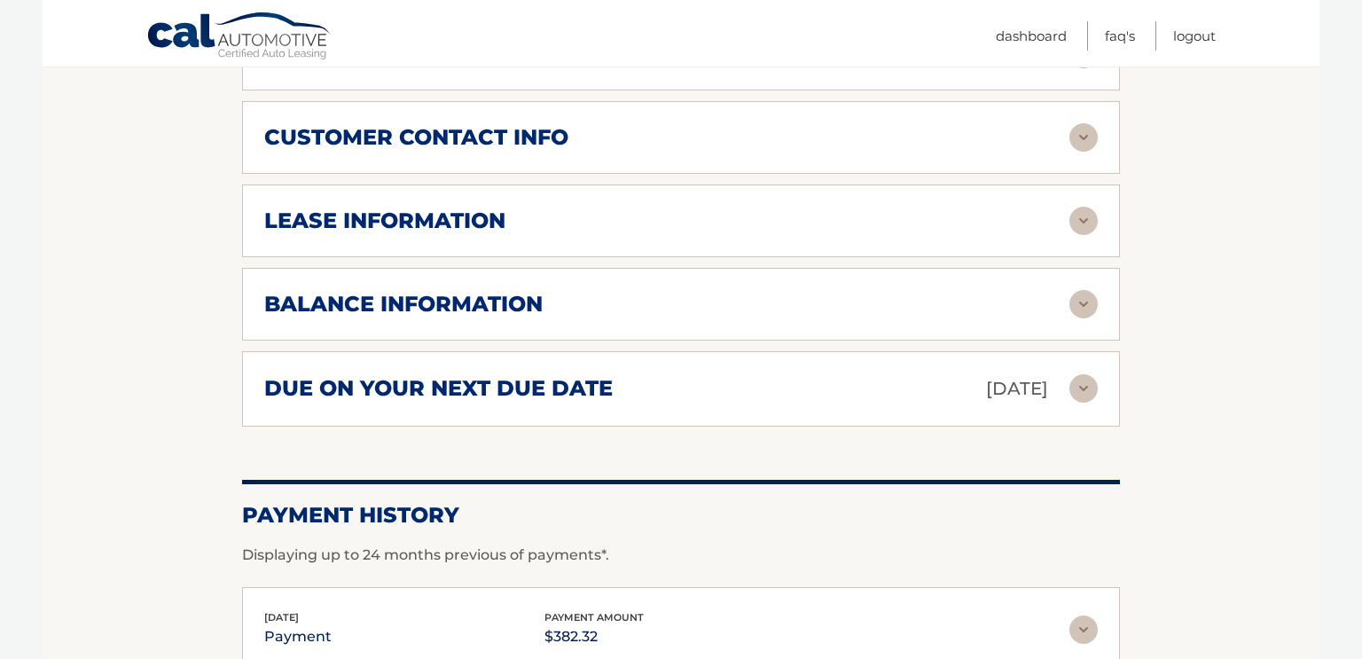
scroll to position [901, 0]
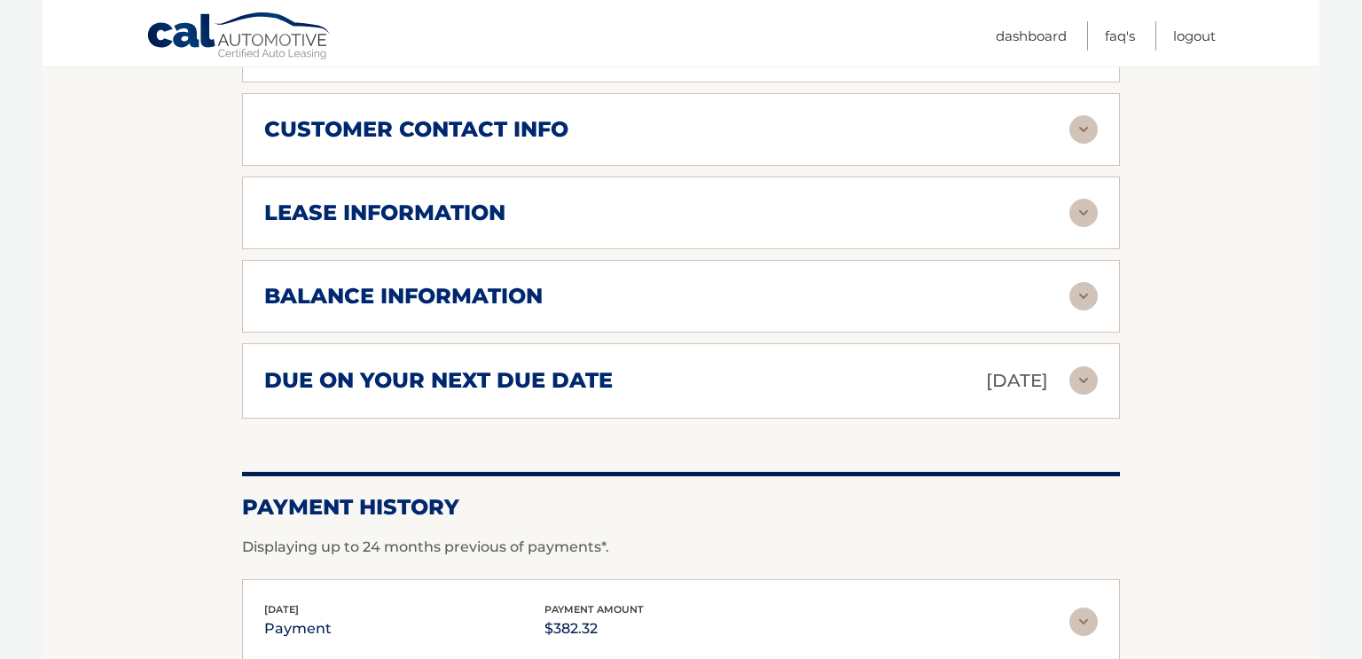
click at [710, 200] on div "lease information" at bounding box center [666, 213] width 805 height 27
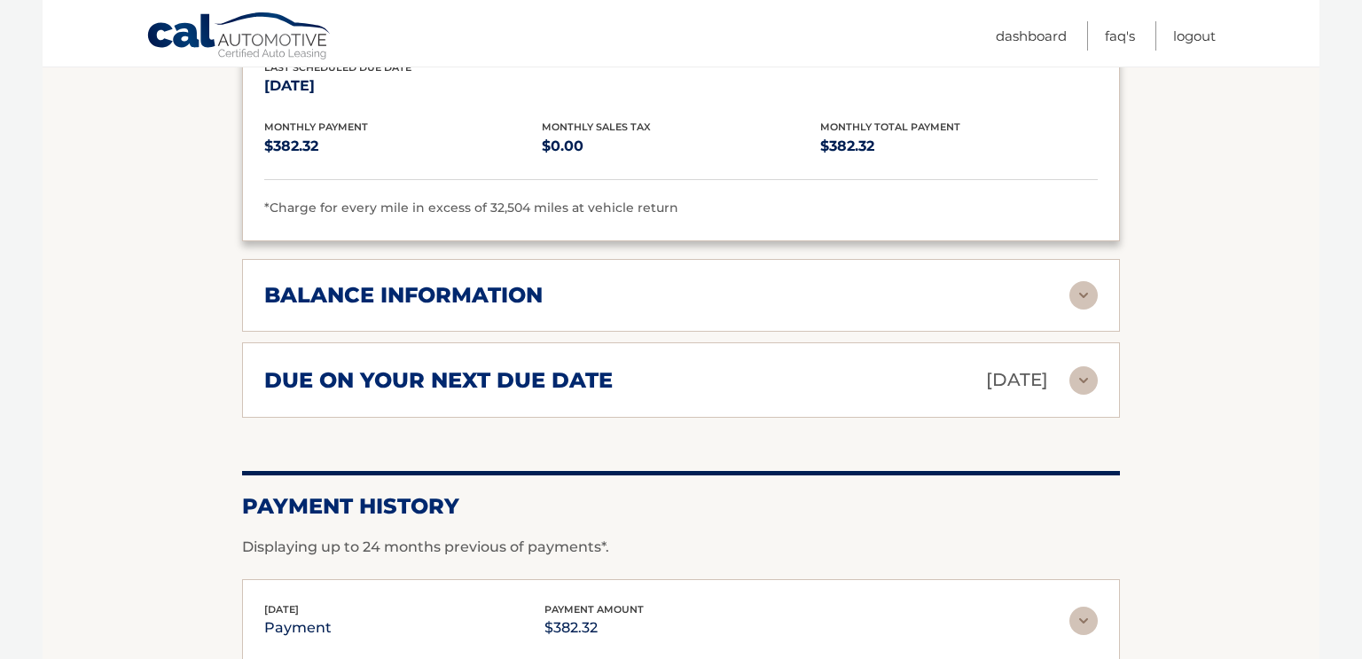
scroll to position [1242, 0]
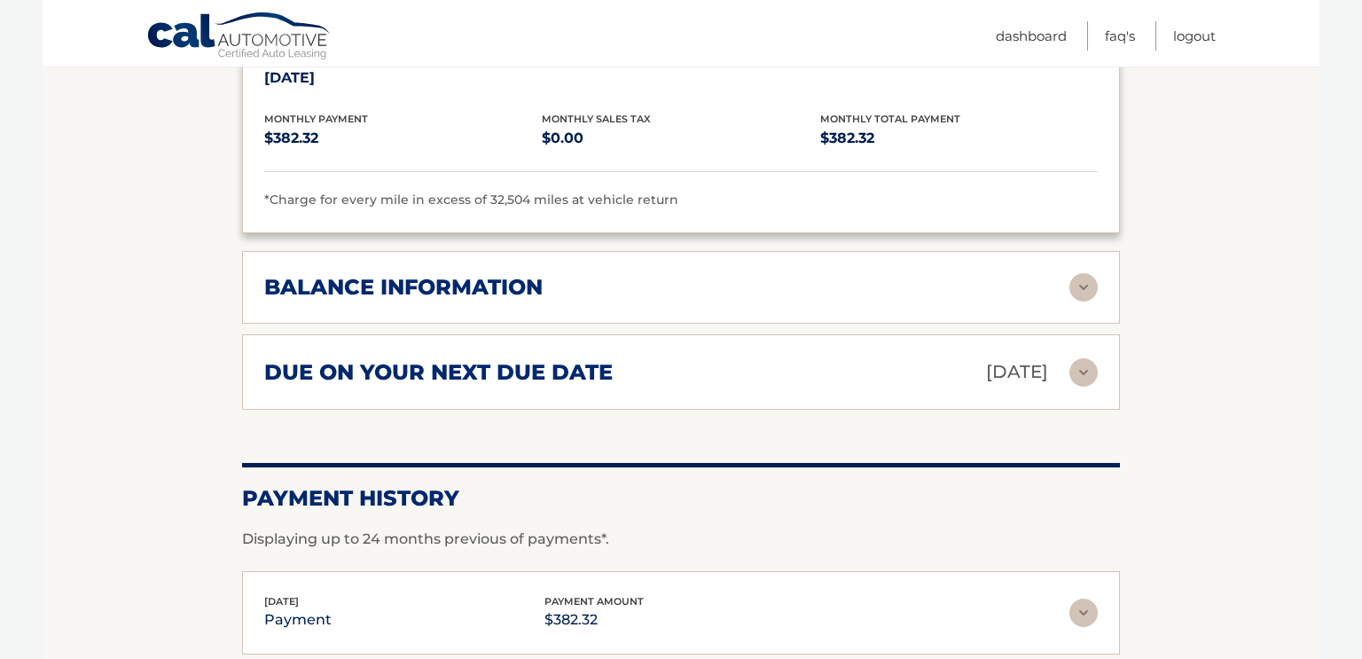
click at [724, 274] on div "balance information" at bounding box center [666, 287] width 805 height 27
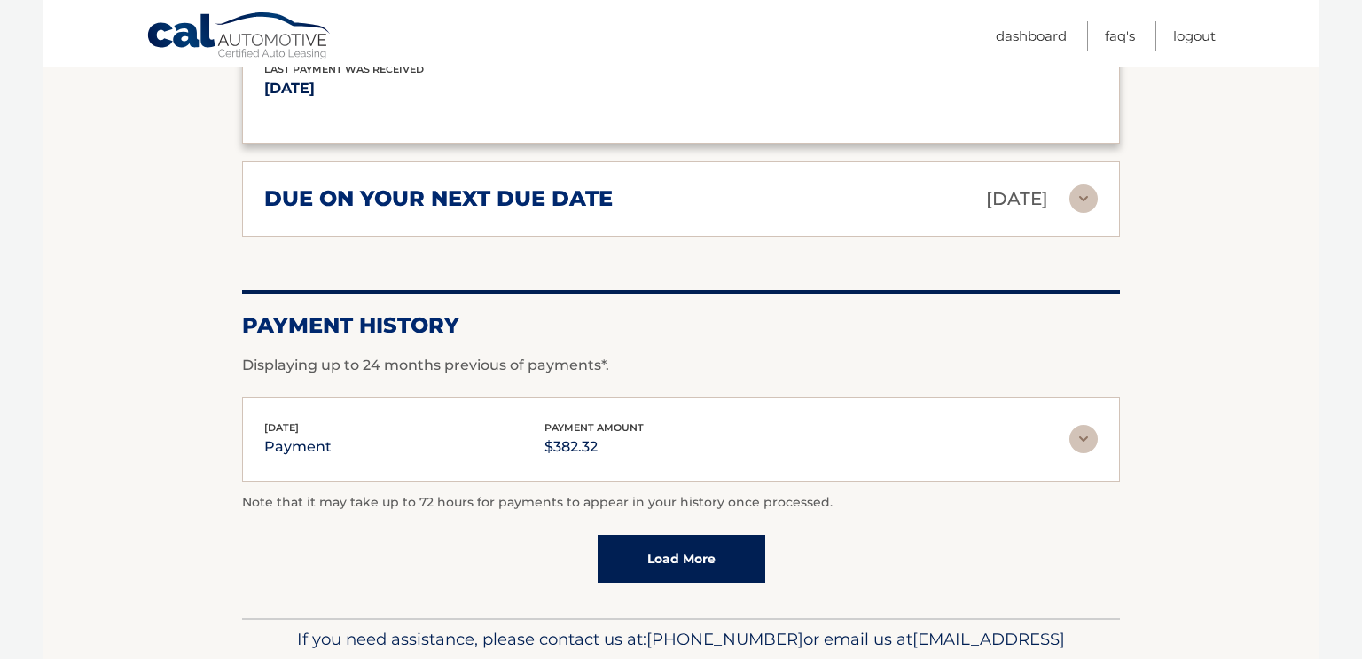
scroll to position [1664, 0]
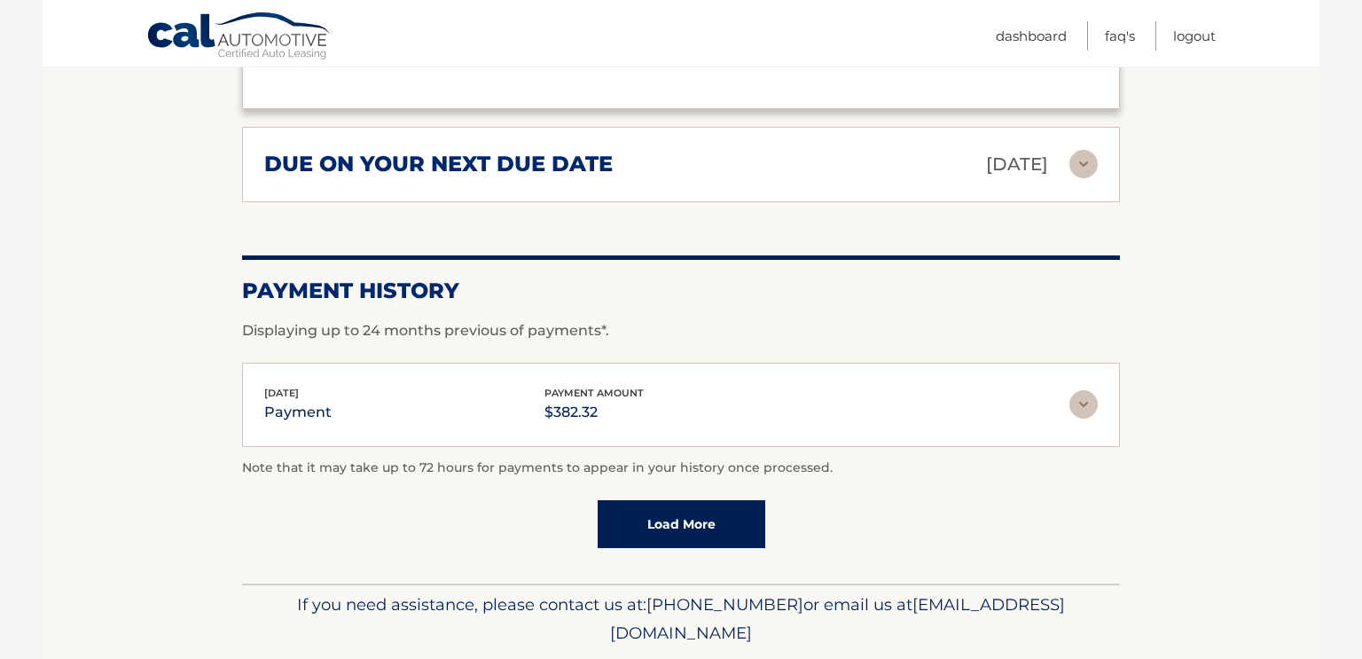
click at [816, 363] on div "Sep 22, 2025 payment payment amount $382.32 Late Charges $0.00 Miscelleneous Ch…" at bounding box center [681, 405] width 878 height 84
click at [740, 500] on link "Load More" at bounding box center [682, 524] width 168 height 48
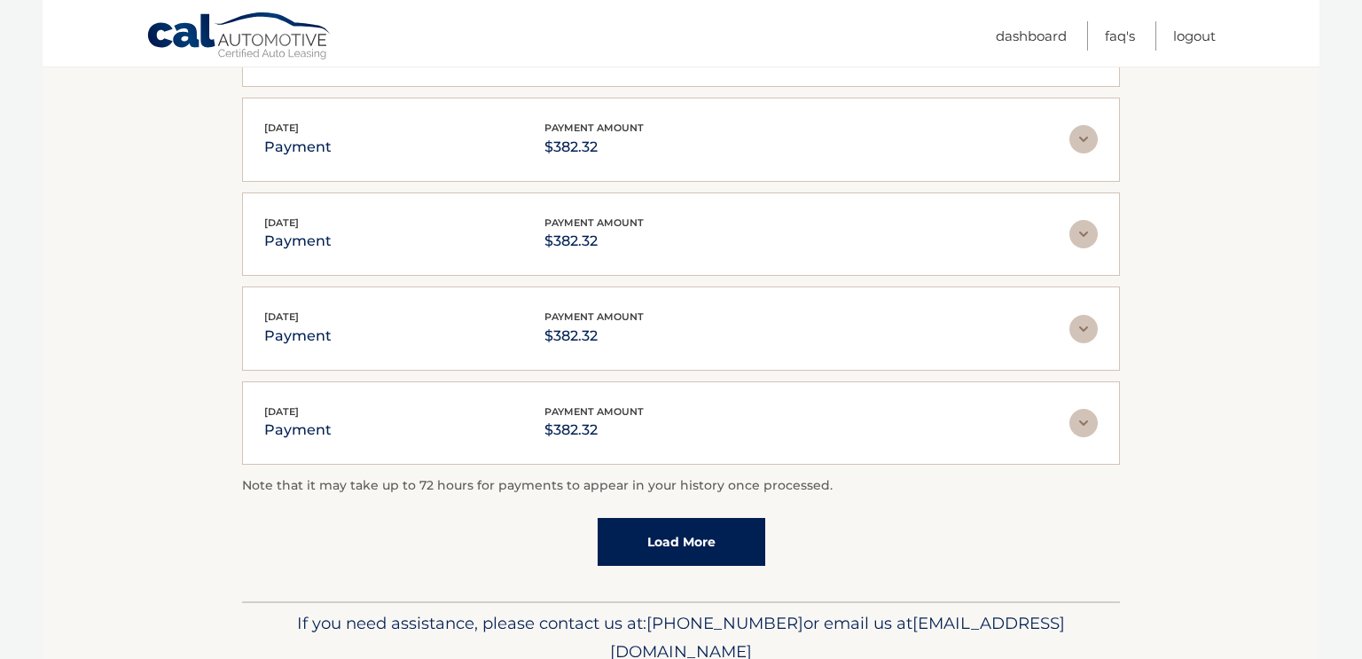
scroll to position [2157, 0]
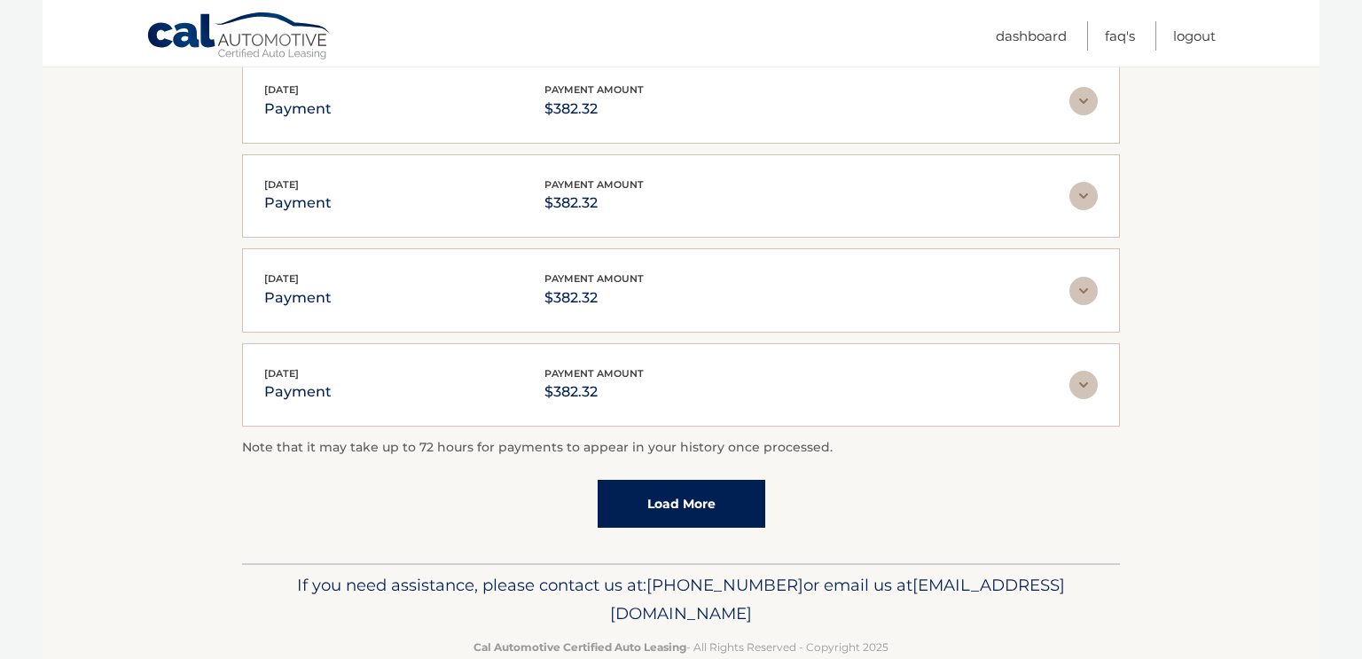
click at [740, 480] on link "Load More" at bounding box center [682, 504] width 168 height 48
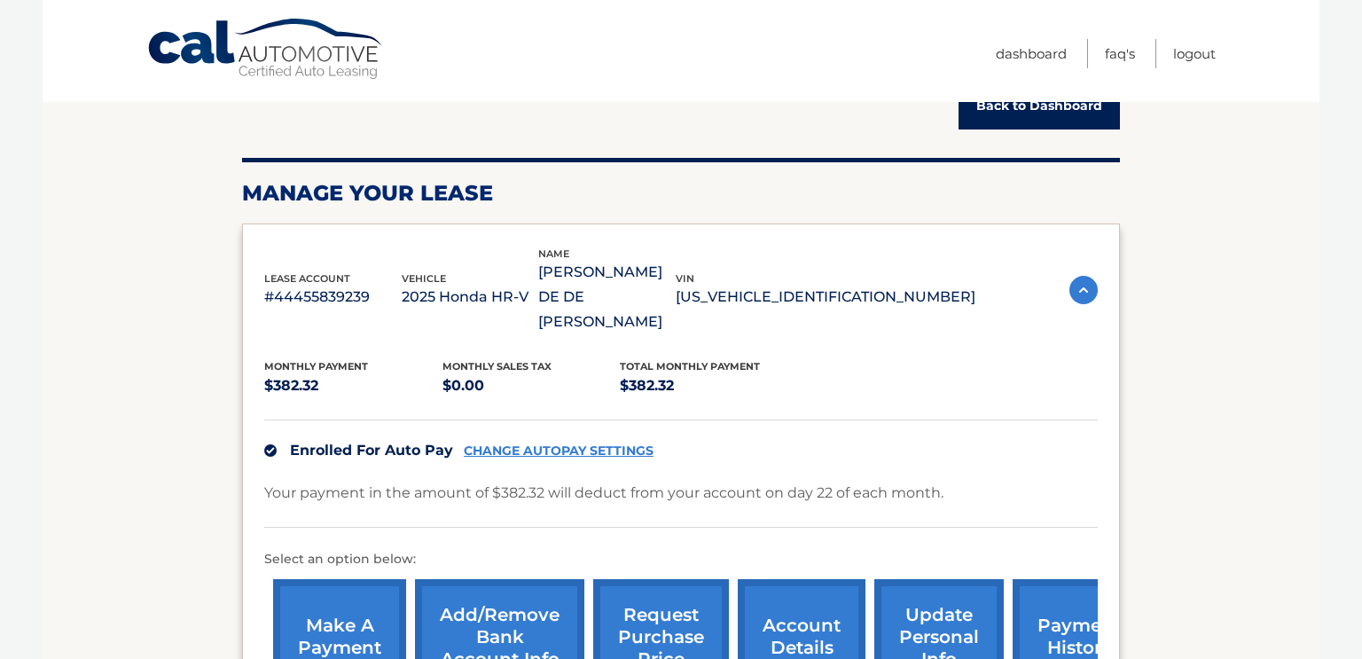
scroll to position [0, 0]
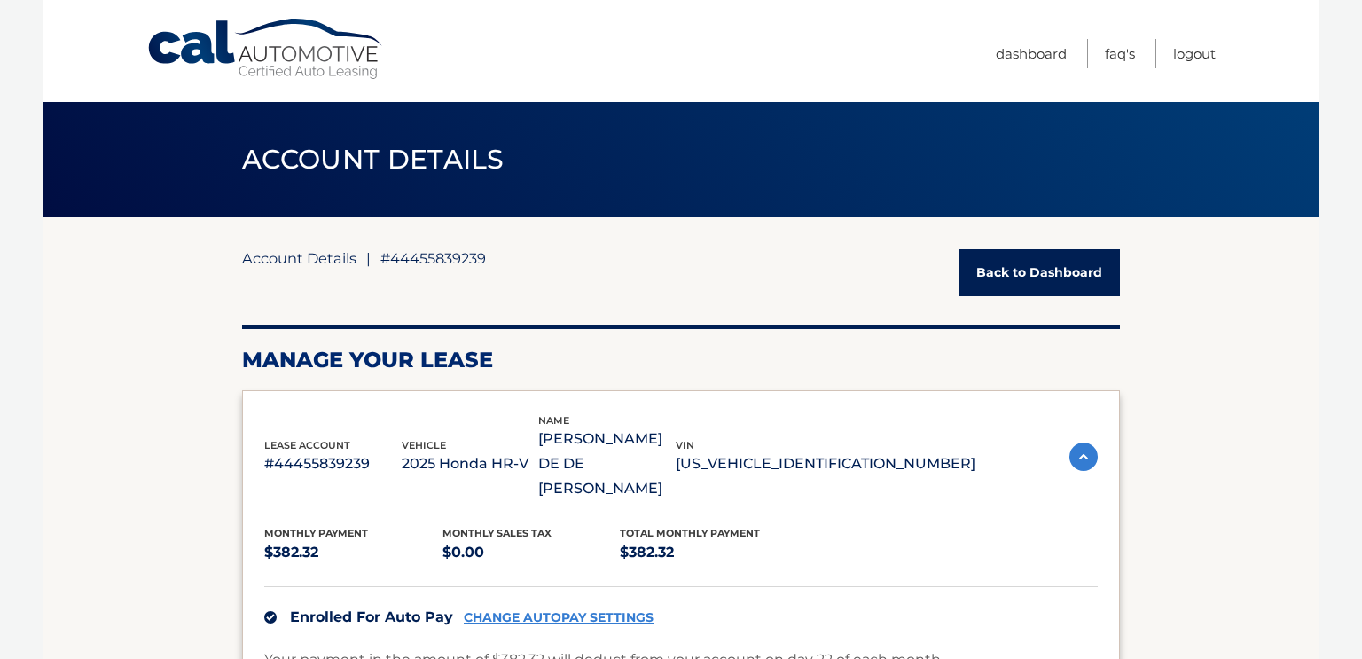
click at [290, 254] on link "Account Details" at bounding box center [299, 258] width 114 height 18
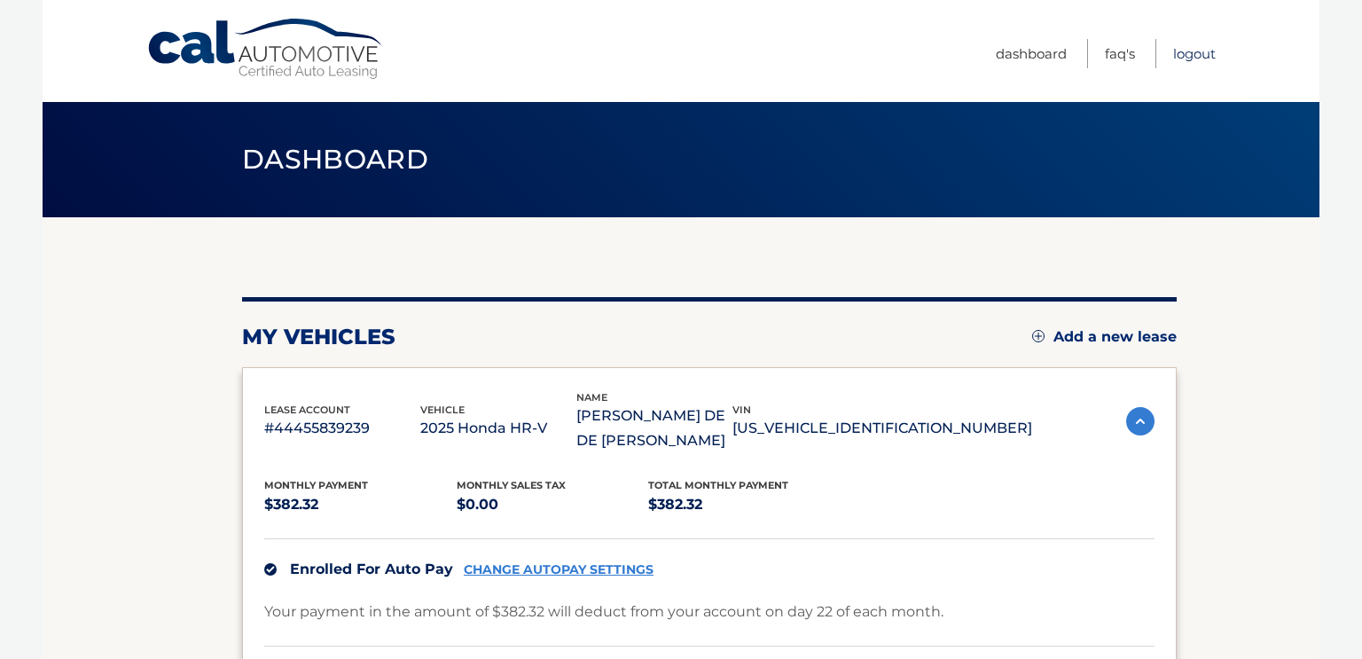
click at [1194, 50] on link "Logout" at bounding box center [1194, 53] width 43 height 29
